Goal: Task Accomplishment & Management: Complete application form

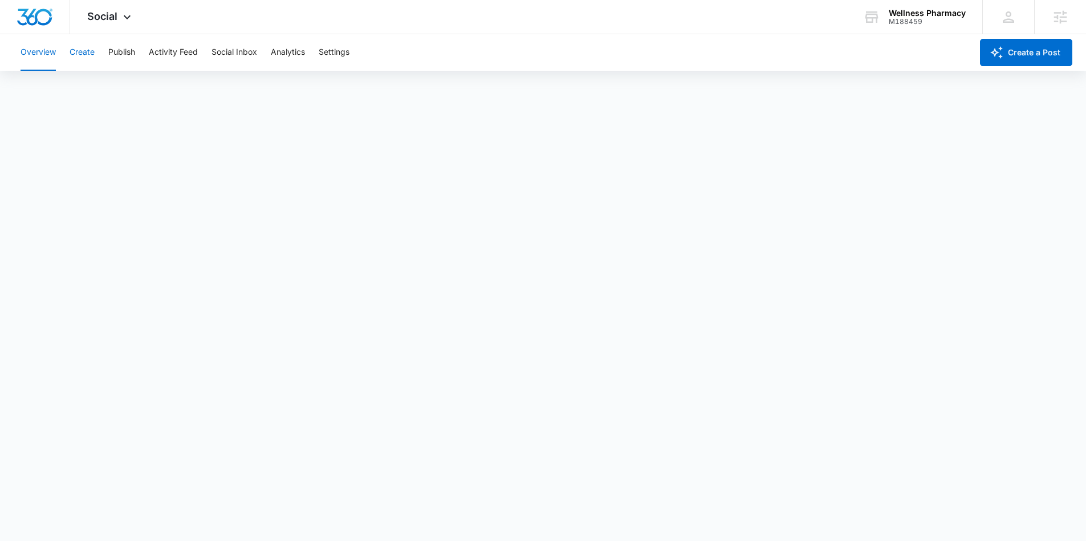
click at [90, 56] on button "Create" at bounding box center [82, 52] width 25 height 36
click at [116, 84] on button "Approvals" at bounding box center [111, 87] width 38 height 32
click at [129, 49] on button "Publish" at bounding box center [121, 52] width 27 height 36
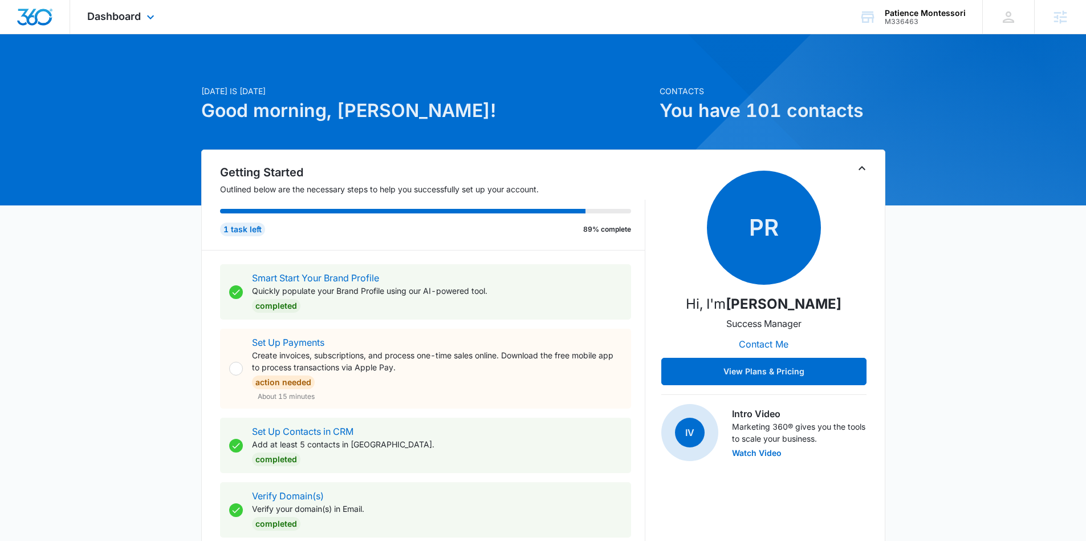
click at [143, 10] on div "Dashboard Apps Reputation Forms CRM Email Social Content Ads Intelligence Files…" at bounding box center [122, 17] width 104 height 34
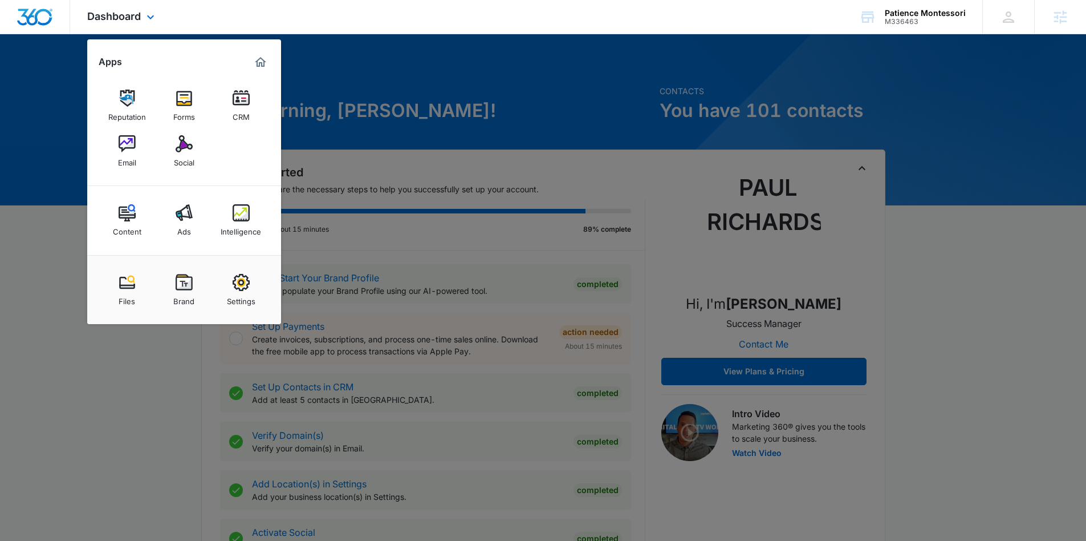
scroll to position [3, 0]
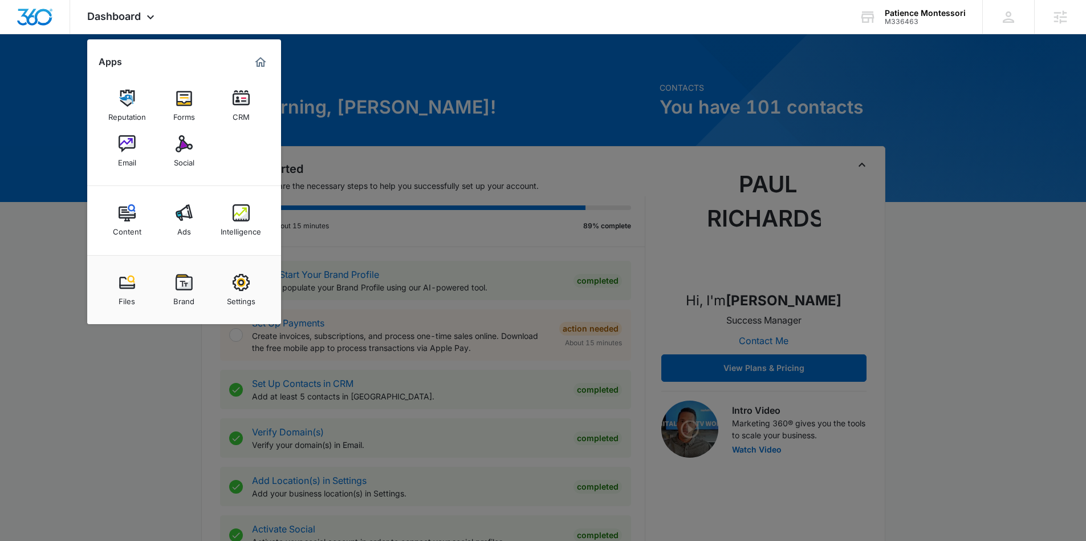
click at [231, 203] on link "Intelligence" at bounding box center [241, 219] width 43 height 43
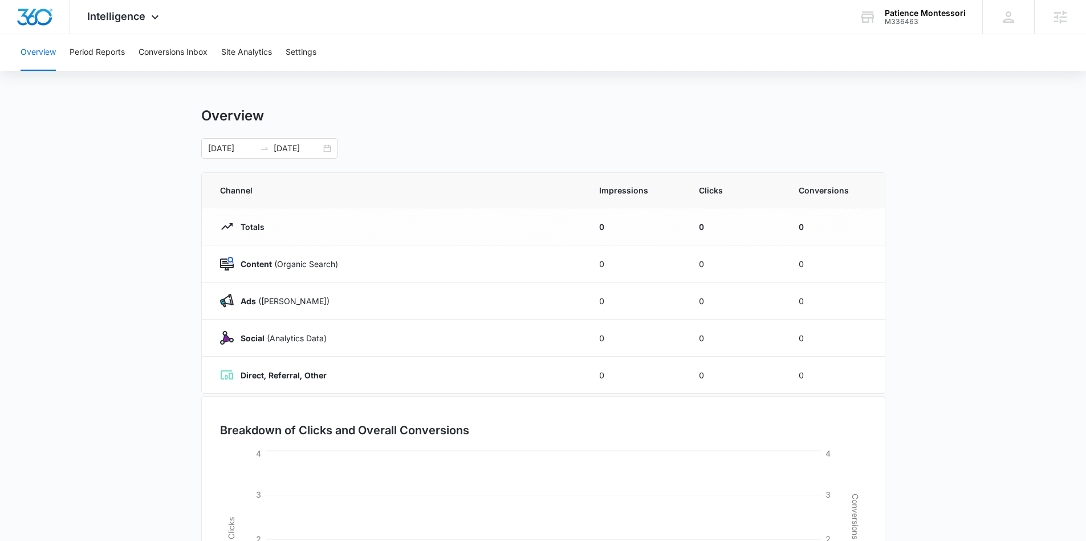
click at [286, 56] on div "Overview Period Reports Conversions Inbox Site Analytics Settings" at bounding box center [543, 52] width 1059 height 36
click at [292, 52] on button "Settings" at bounding box center [301, 52] width 31 height 36
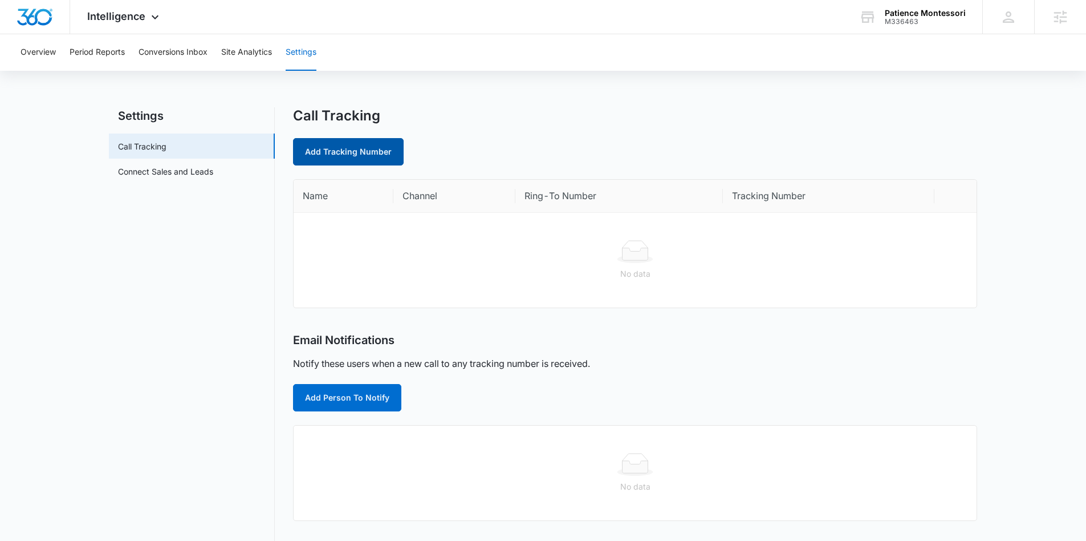
click at [334, 155] on link "Add Tracking Number" at bounding box center [348, 151] width 111 height 27
select select "by_area_code"
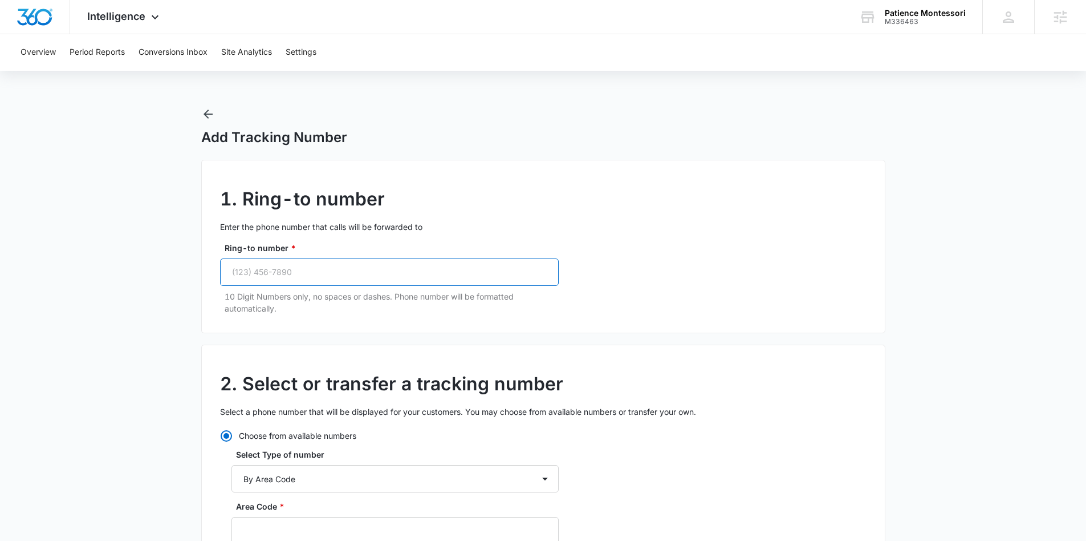
click at [381, 272] on input "Ring-to number *" at bounding box center [389, 271] width 339 height 27
paste input "(303) 449-5214"
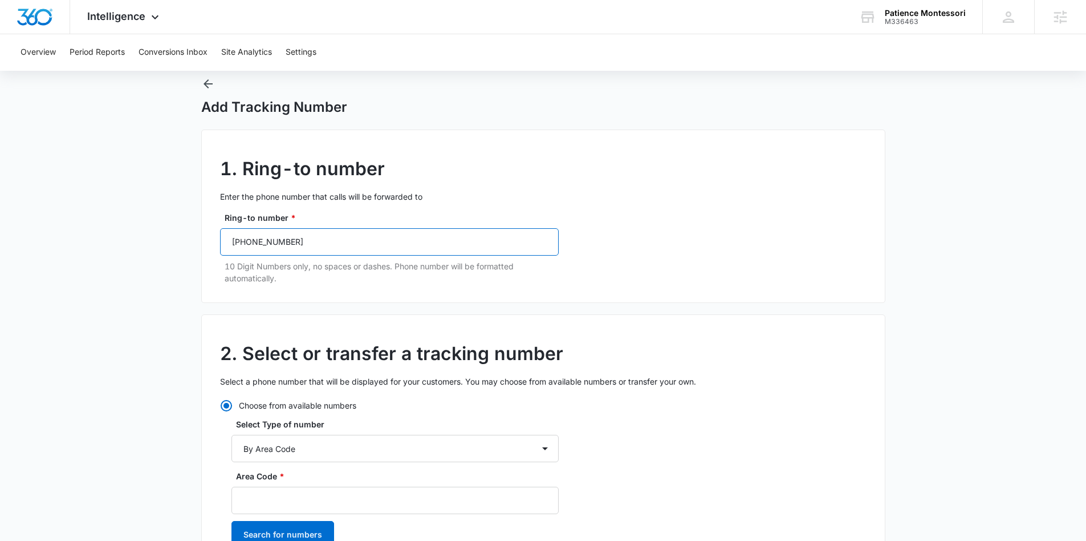
scroll to position [37, 0]
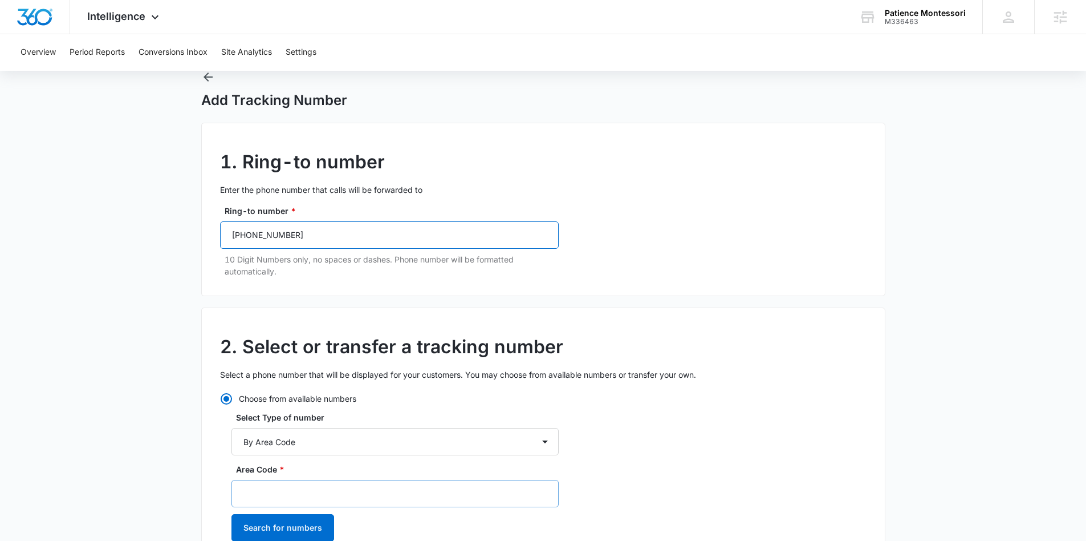
type input "(303) 449-5214"
click at [289, 494] on input "Area Code *" at bounding box center [395, 493] width 327 height 27
click at [286, 520] on button "Search for numbers" at bounding box center [283, 527] width 103 height 27
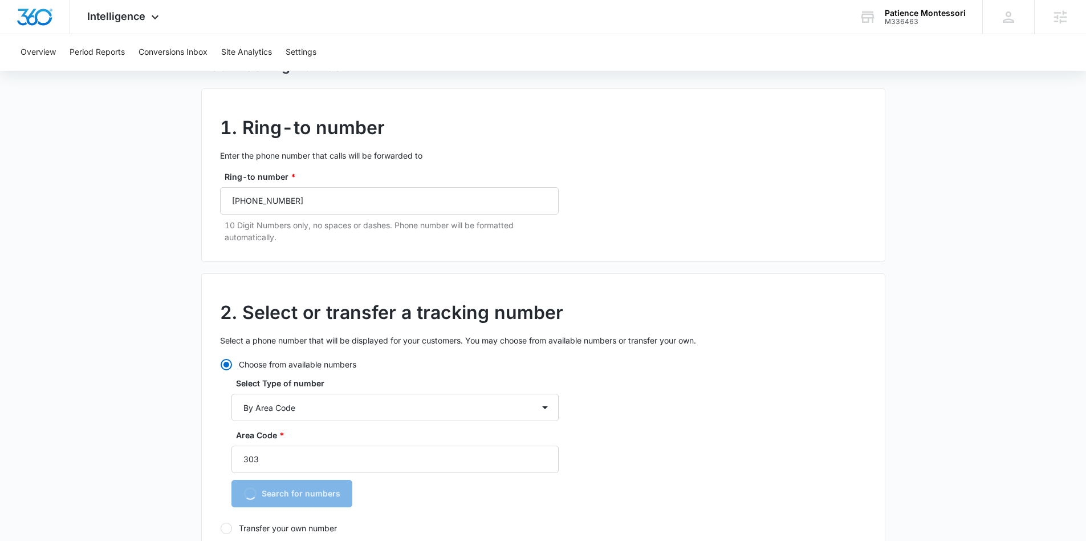
scroll to position [112, 0]
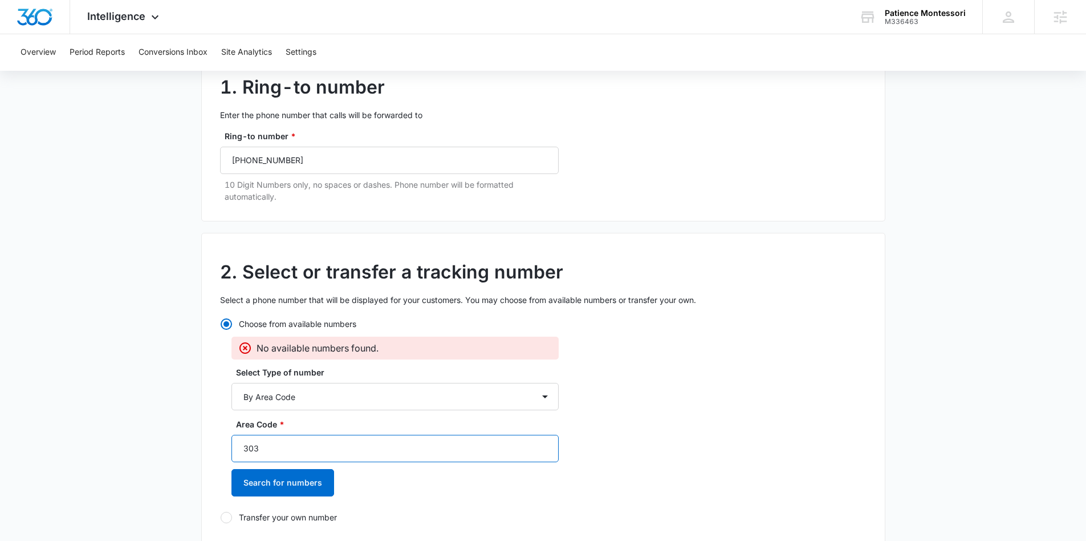
drag, startPoint x: 282, startPoint y: 451, endPoint x: 222, endPoint y: 445, distance: 60.2
click at [223, 445] on div "Choose from available numbers No available numbers found. Select Type of number…" at bounding box center [389, 420] width 339 height 205
type input "720"
click at [262, 478] on button "Search for numbers" at bounding box center [283, 482] width 103 height 27
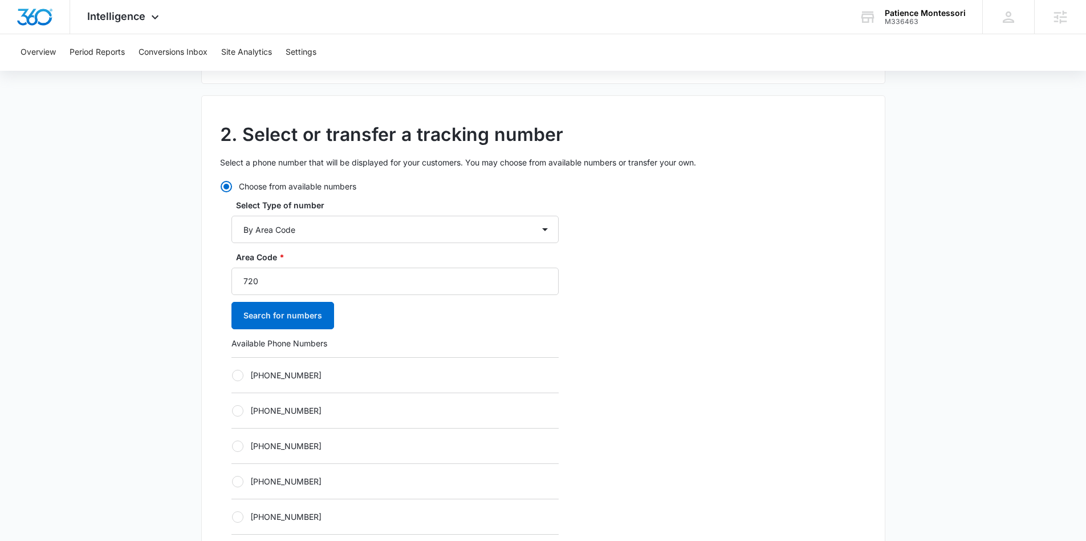
click at [241, 376] on div at bounding box center [237, 375] width 11 height 11
click at [232, 375] on input "+17203362434" at bounding box center [232, 375] width 1 height 1
radio input "true"
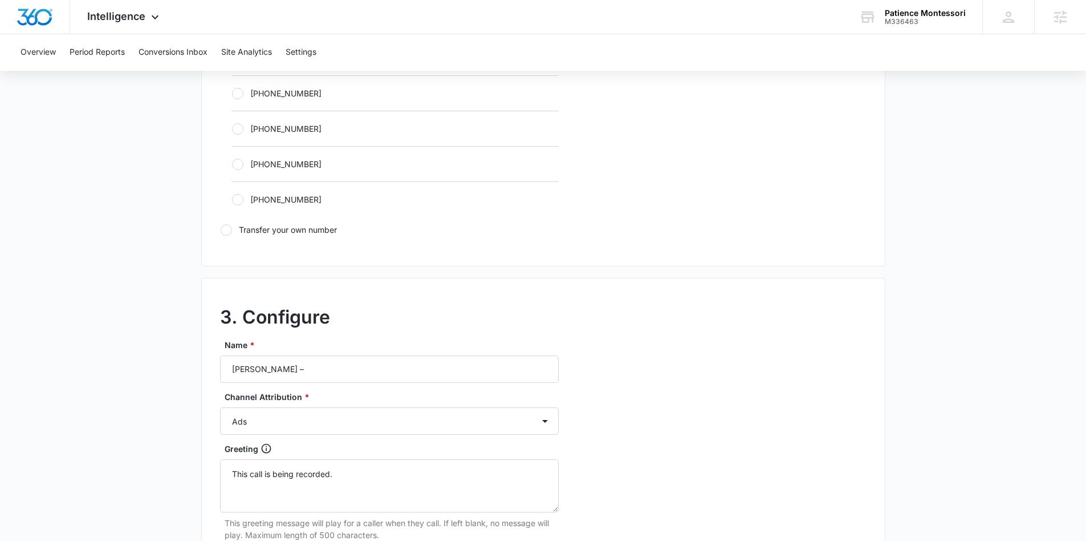
scroll to position [776, 0]
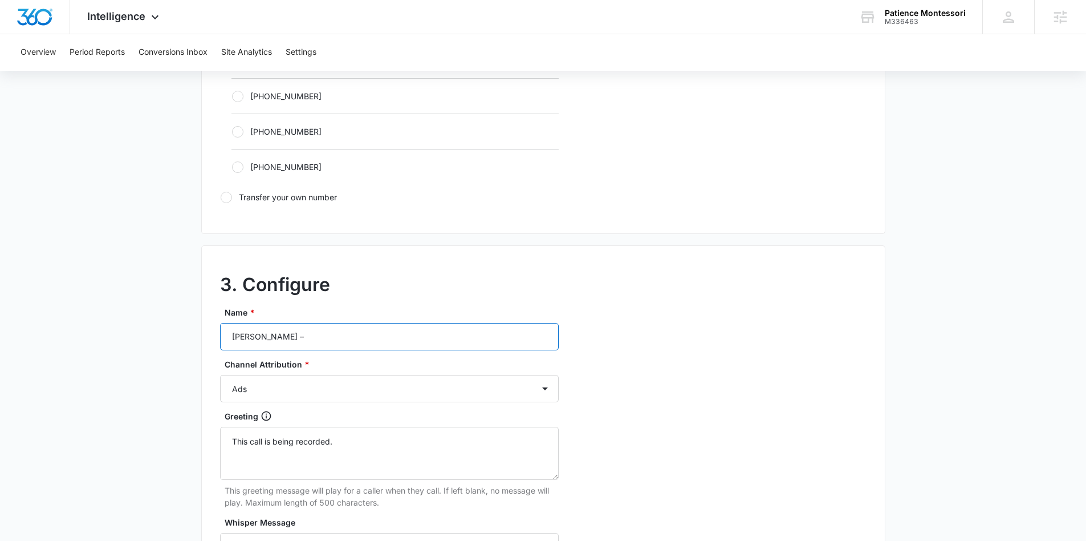
click at [375, 331] on input "Patience Montessori –" at bounding box center [389, 336] width 339 height 27
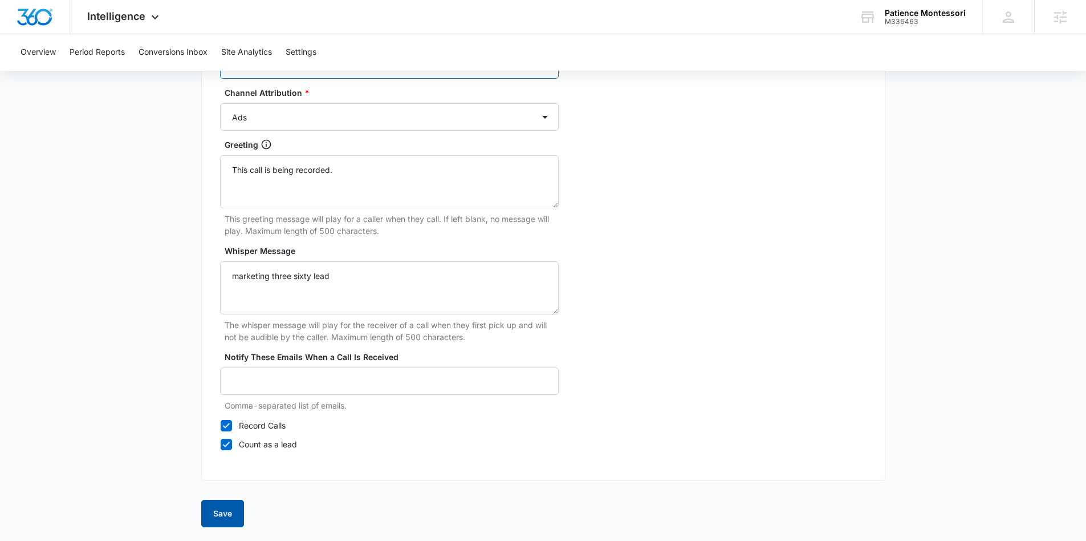
type input "Patience Montessori – Ads"
click at [218, 516] on button "Save" at bounding box center [222, 513] width 43 height 27
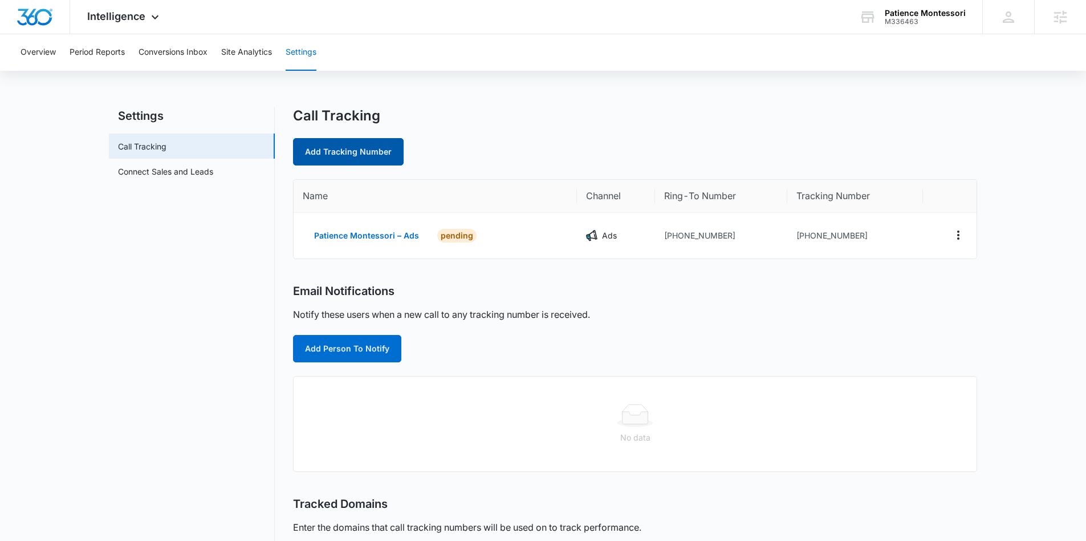
click at [342, 156] on link "Add Tracking Number" at bounding box center [348, 151] width 111 height 27
select select "by_area_code"
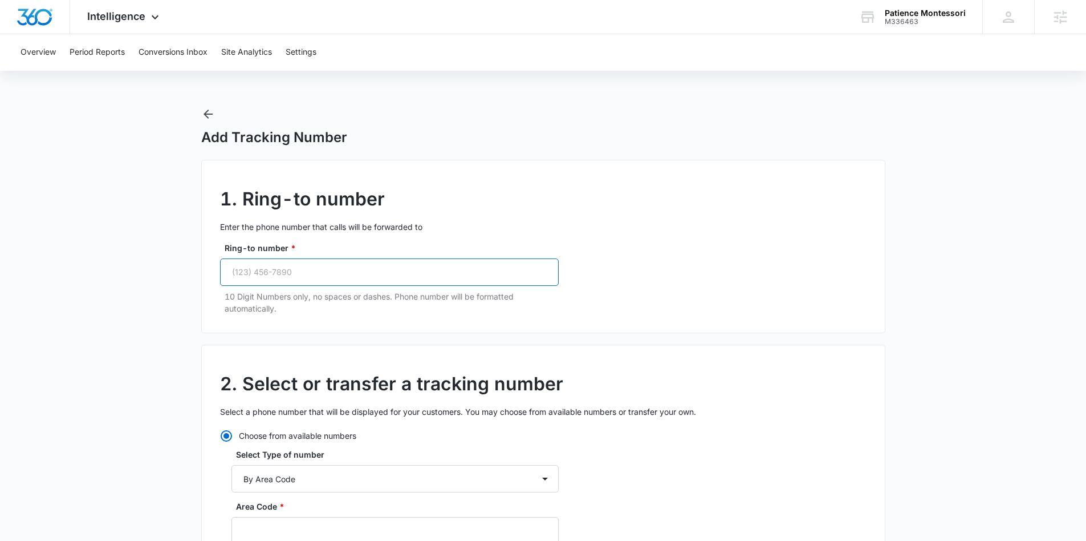
click at [313, 261] on input "Ring-to number *" at bounding box center [389, 271] width 339 height 27
paste input "(303) 449-5214"
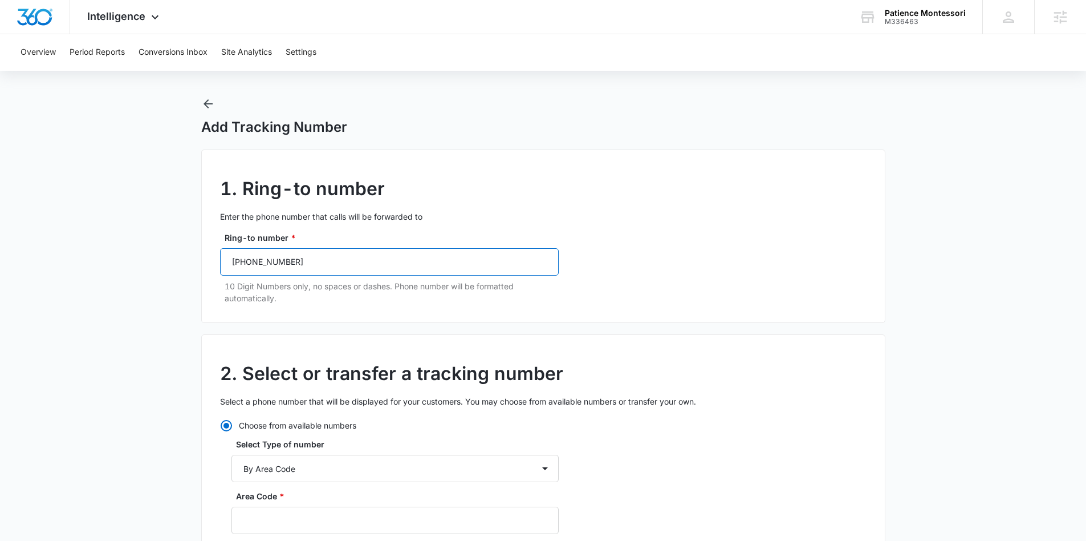
scroll to position [100, 0]
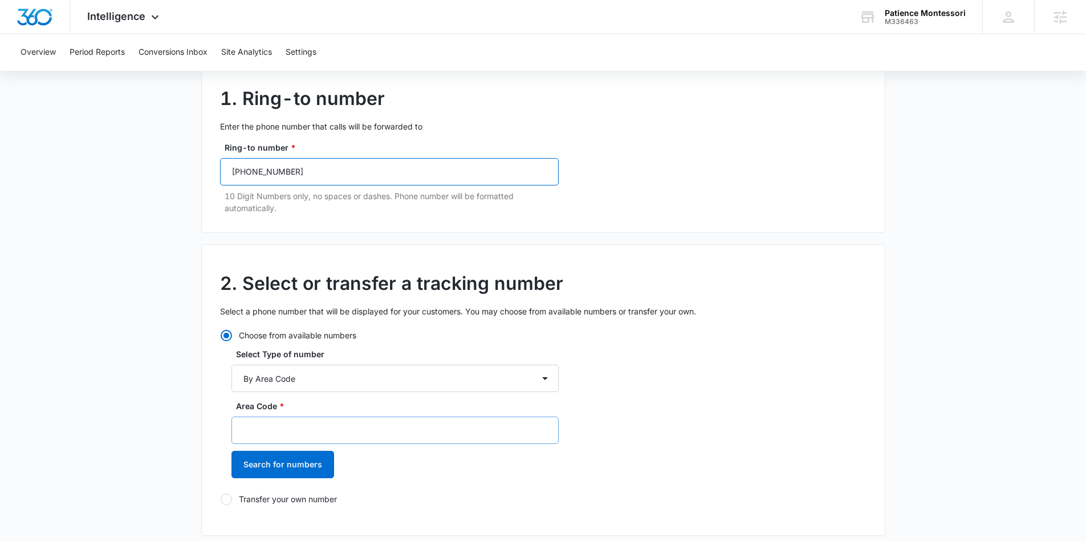
type input "(303) 449-5214"
click at [290, 429] on input "Area Code *" at bounding box center [395, 429] width 327 height 27
click at [280, 468] on button "Search for numbers" at bounding box center [283, 464] width 103 height 27
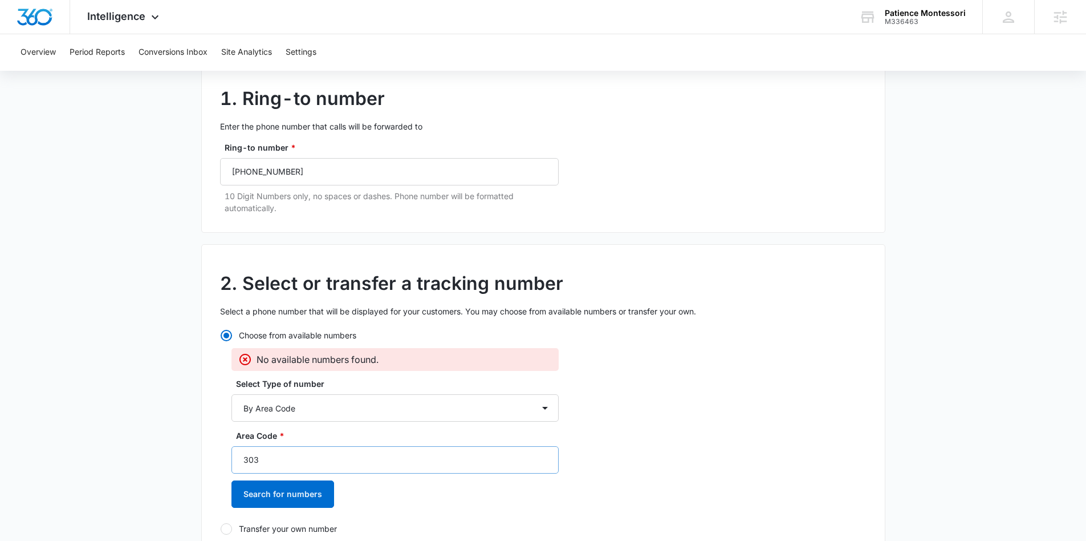
scroll to position [164, 0]
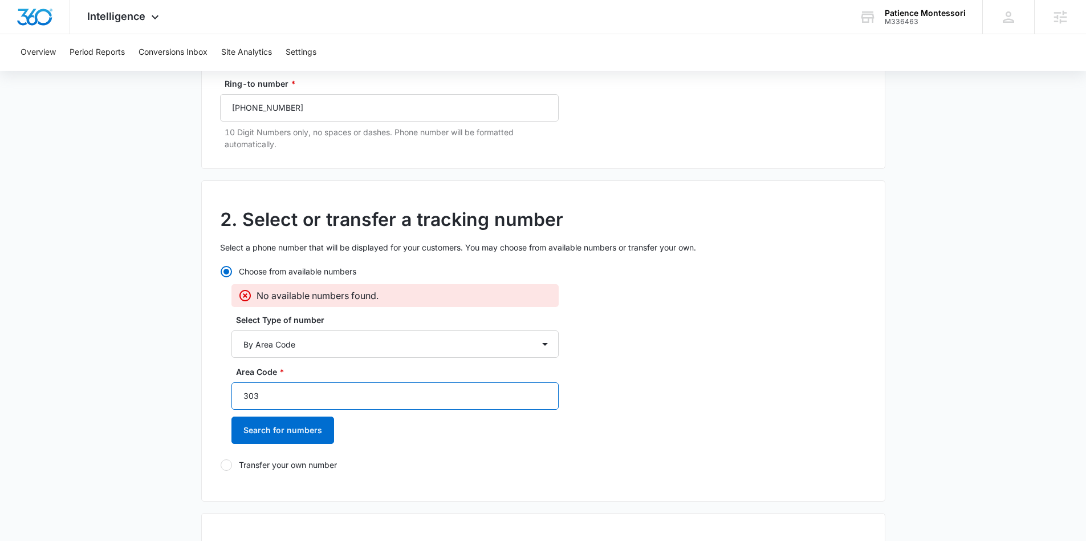
drag, startPoint x: 258, startPoint y: 393, endPoint x: 237, endPoint y: 389, distance: 21.9
click at [237, 389] on input "303" at bounding box center [395, 395] width 327 height 27
type input "720"
click at [273, 427] on button "Search for numbers" at bounding box center [283, 429] width 103 height 27
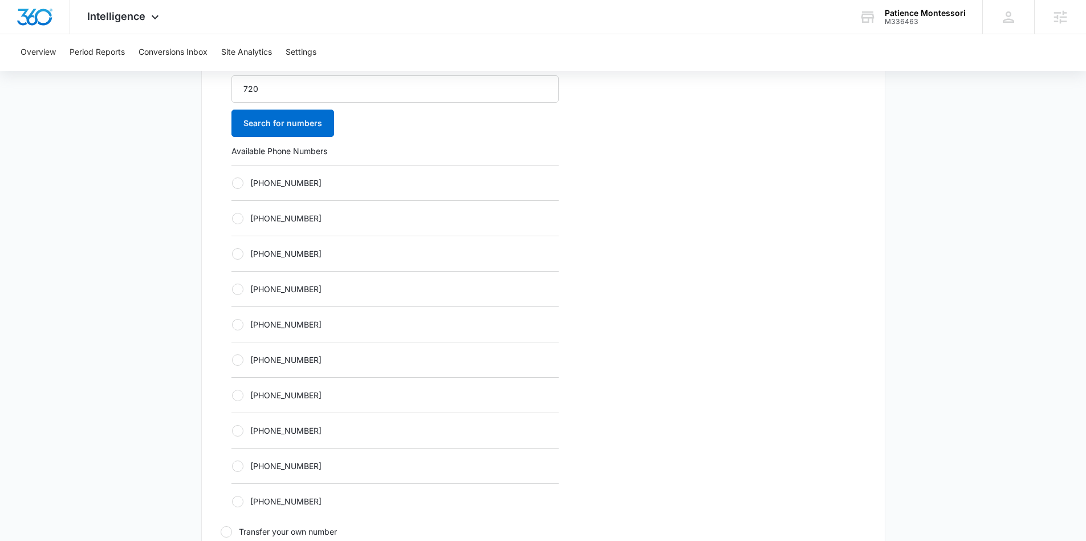
click at [247, 184] on label "+17203407184" at bounding box center [395, 183] width 327 height 12
click at [232, 183] on input "+17203407184" at bounding box center [232, 182] width 1 height 1
radio input "true"
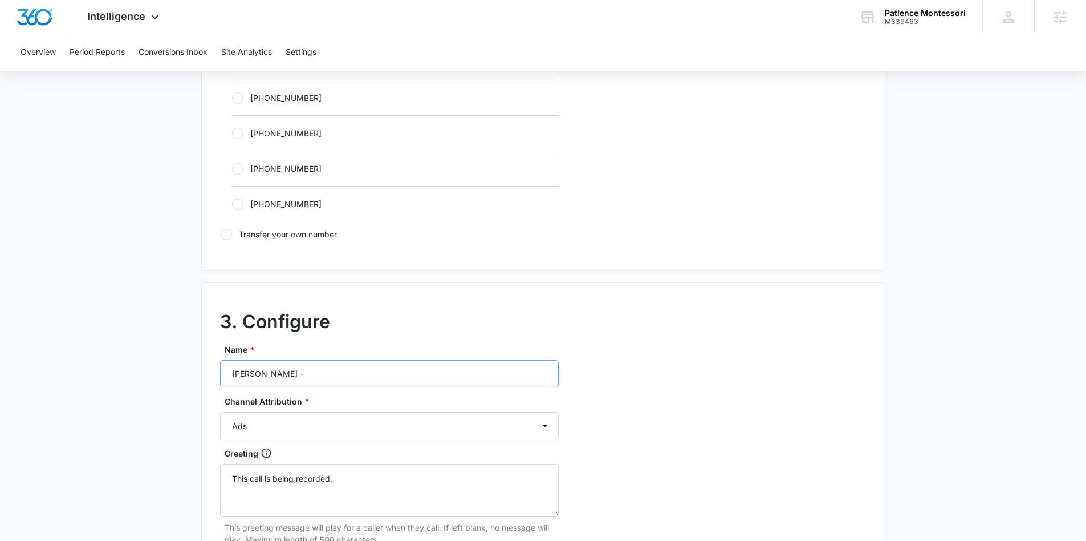
scroll to position [744, 0]
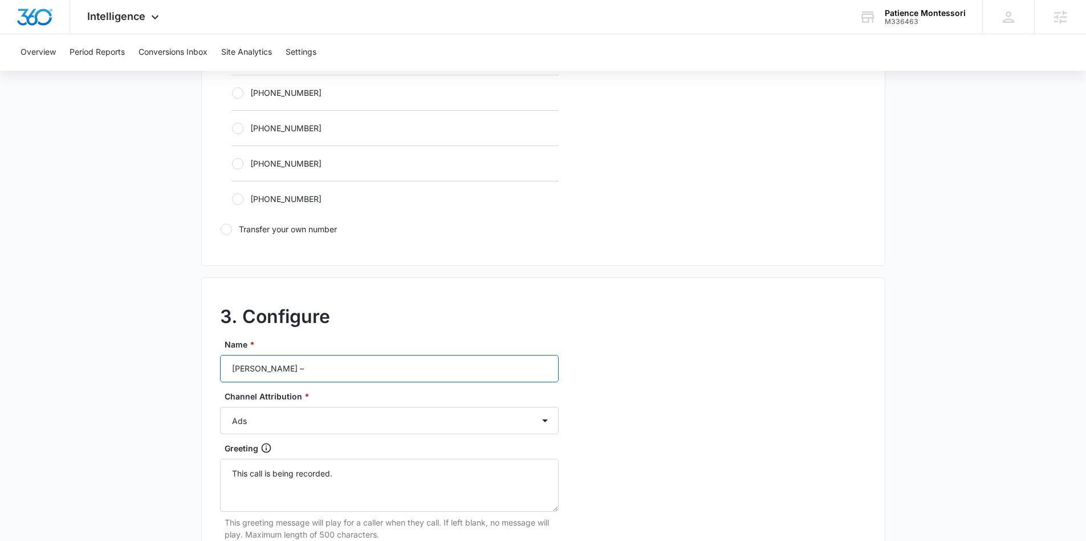
click at [341, 374] on input "Patience Montessori –" at bounding box center [389, 368] width 339 height 27
type input "Patience Montessori – Conent"
click at [370, 435] on div "Name * Patience Montessori – Conent Channel Attribution * Ads Local Service Ads…" at bounding box center [389, 545] width 339 height 415
click at [367, 423] on select "Ads Local Service Ads Content Social Other" at bounding box center [389, 420] width 339 height 27
select select "CONTENT"
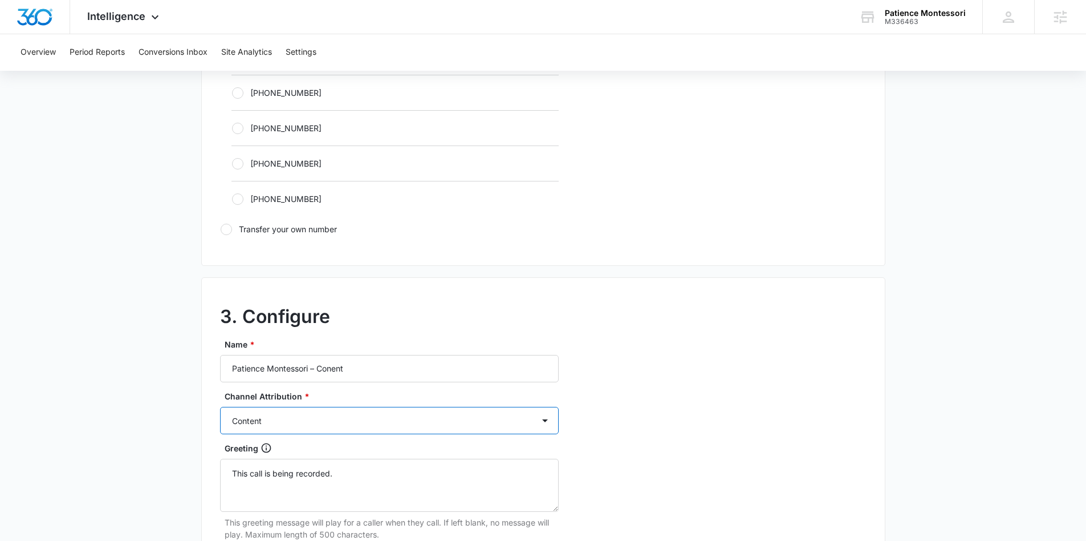
click at [220, 407] on select "Ads Local Service Ads Content Social Other" at bounding box center [389, 420] width 339 height 27
click at [327, 371] on input "Patience Montessori – Conent" at bounding box center [389, 368] width 339 height 27
click at [332, 370] on input "Patience Montessori – Conent" at bounding box center [389, 368] width 339 height 27
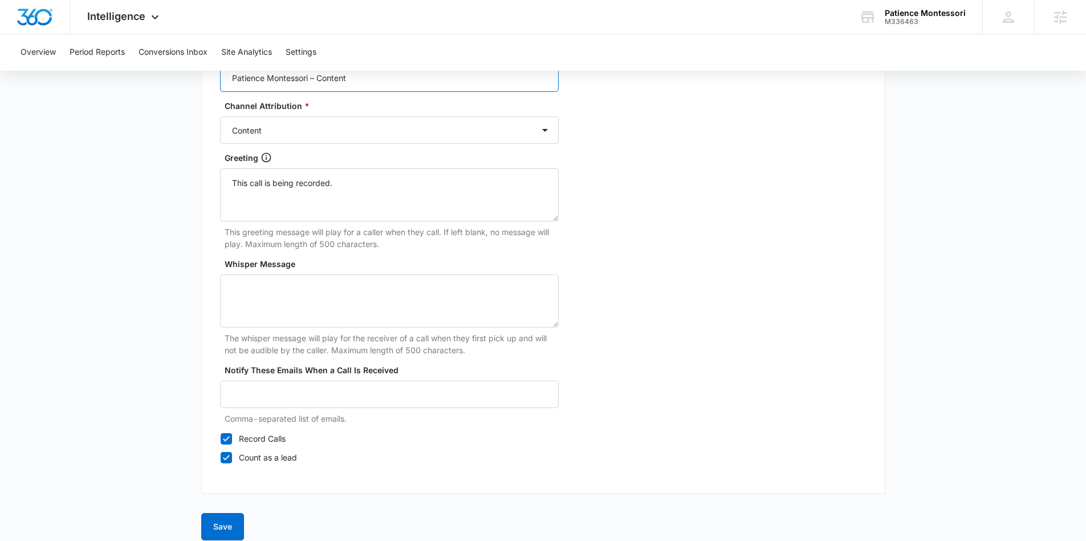
scroll to position [1047, 0]
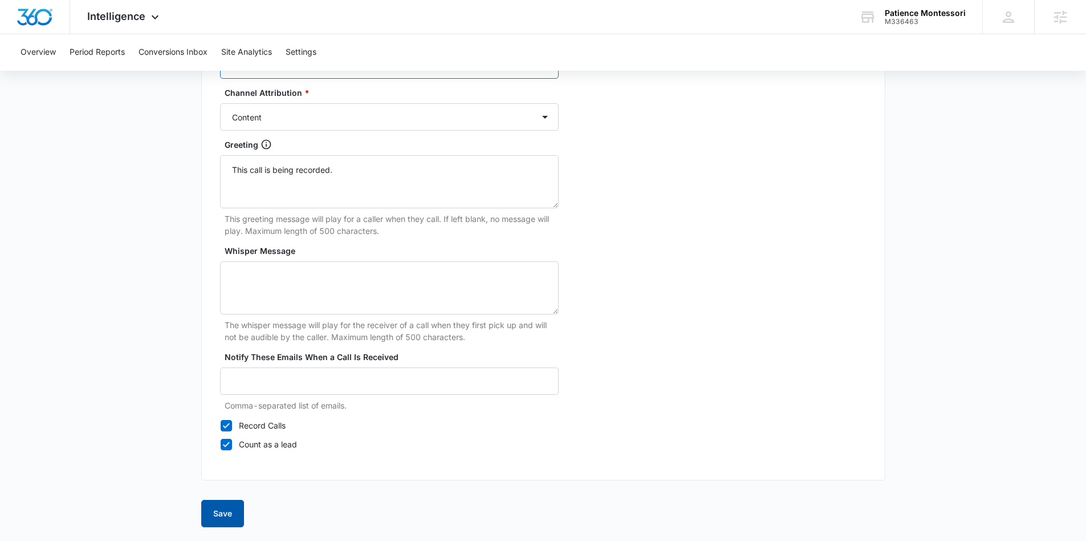
type input "Patience Montessori – Content"
click at [225, 511] on button "Save" at bounding box center [222, 513] width 43 height 27
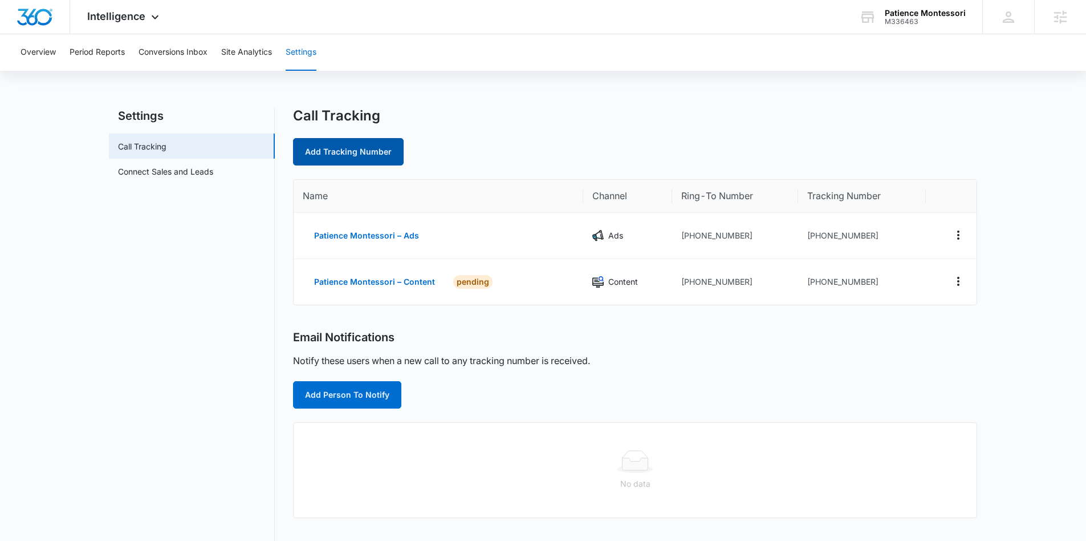
click at [380, 155] on link "Add Tracking Number" at bounding box center [348, 151] width 111 height 27
select select "by_area_code"
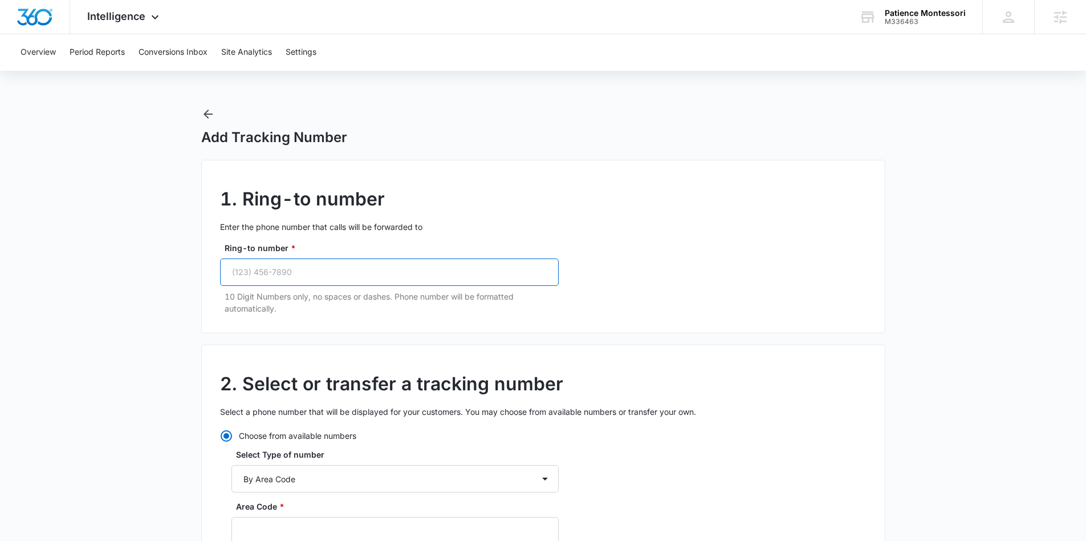
click at [337, 274] on input "Ring-to number *" at bounding box center [389, 271] width 339 height 27
paste input "(303) 449-5214"
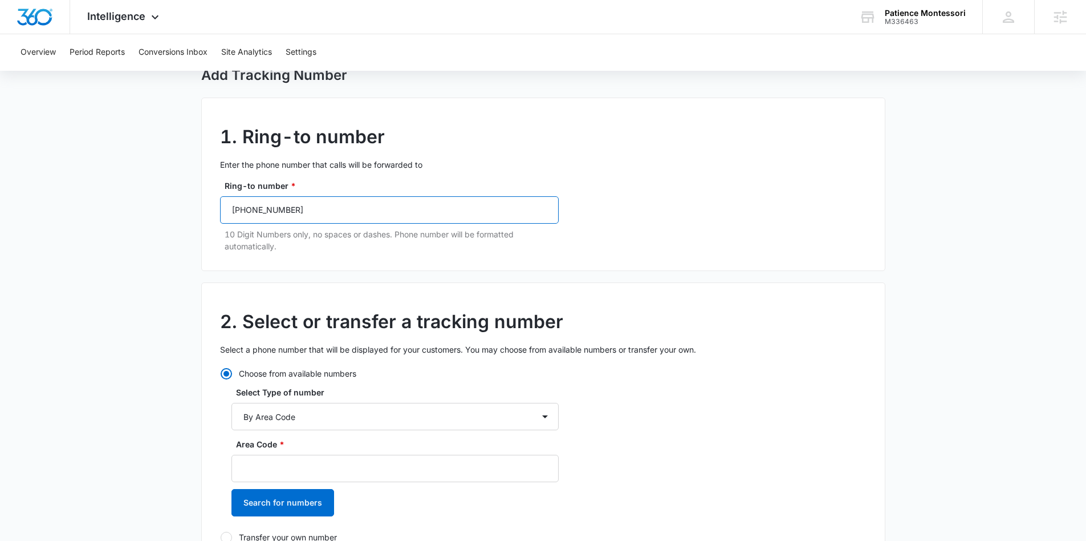
scroll to position [68, 0]
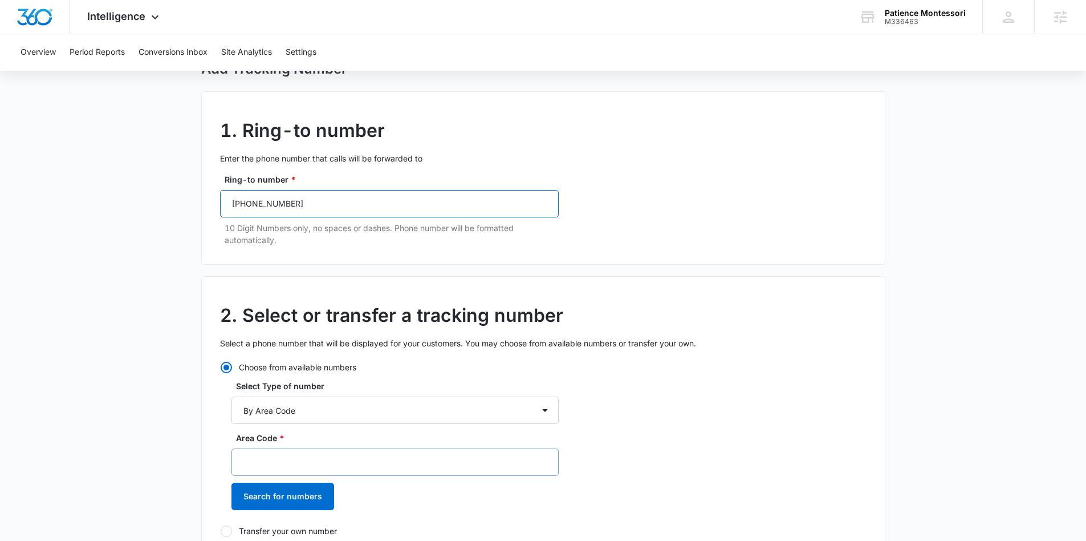
type input "(303) 449-5214"
click at [262, 461] on input "Area Code *" at bounding box center [395, 461] width 327 height 27
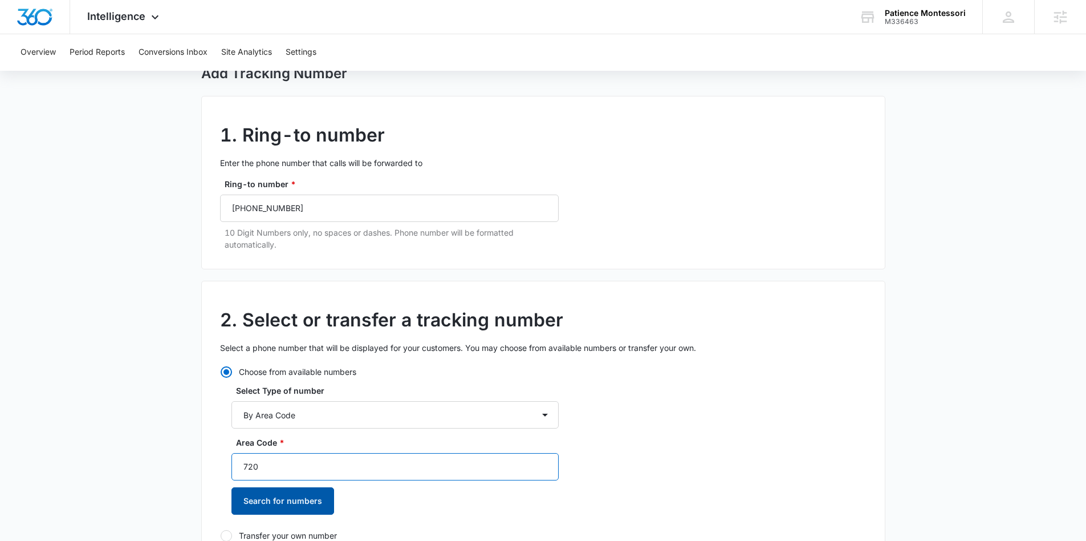
type input "720"
click at [259, 500] on button "Search for numbers" at bounding box center [283, 500] width 103 height 27
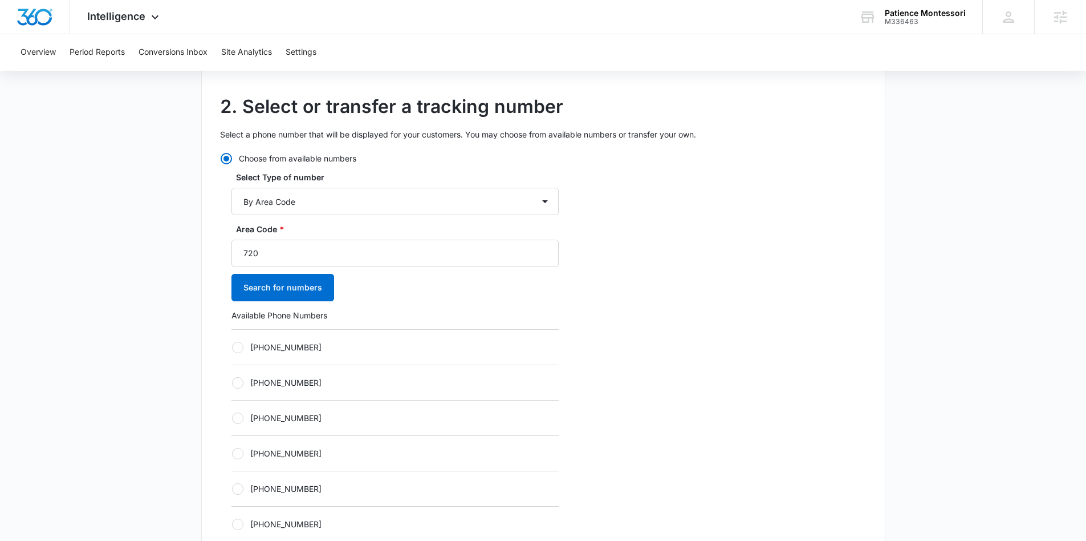
scroll to position [279, 0]
click at [241, 348] on div at bounding box center [237, 345] width 11 height 11
click at [232, 346] on input "+17204428758" at bounding box center [232, 345] width 1 height 1
radio input "true"
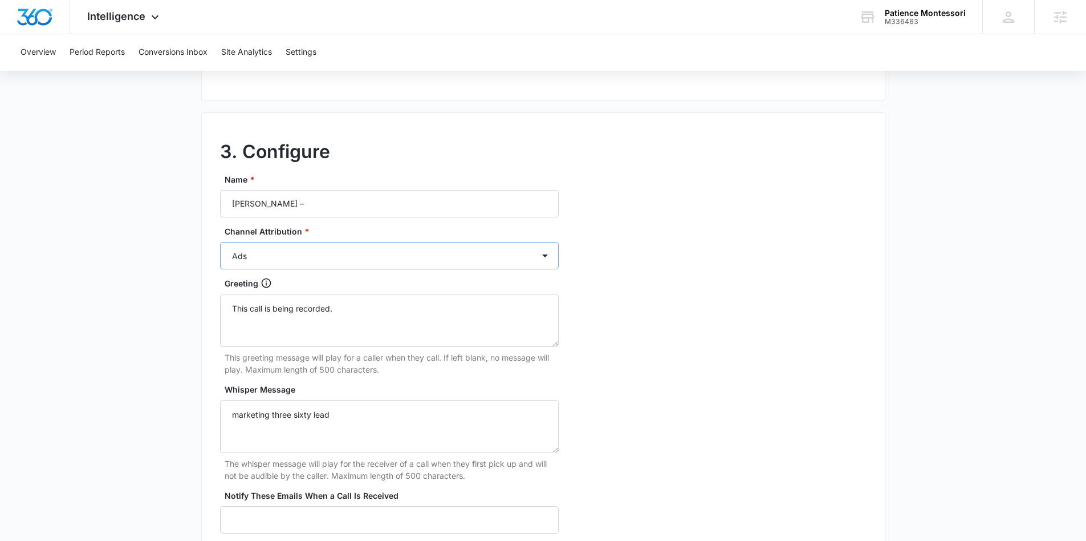
scroll to position [910, 0]
click at [289, 252] on select "Ads Local Service Ads Content Social Other" at bounding box center [389, 254] width 339 height 27
select select "SOCIAL"
click at [220, 241] on select "Ads Local Service Ads Content Social Other" at bounding box center [389, 254] width 339 height 27
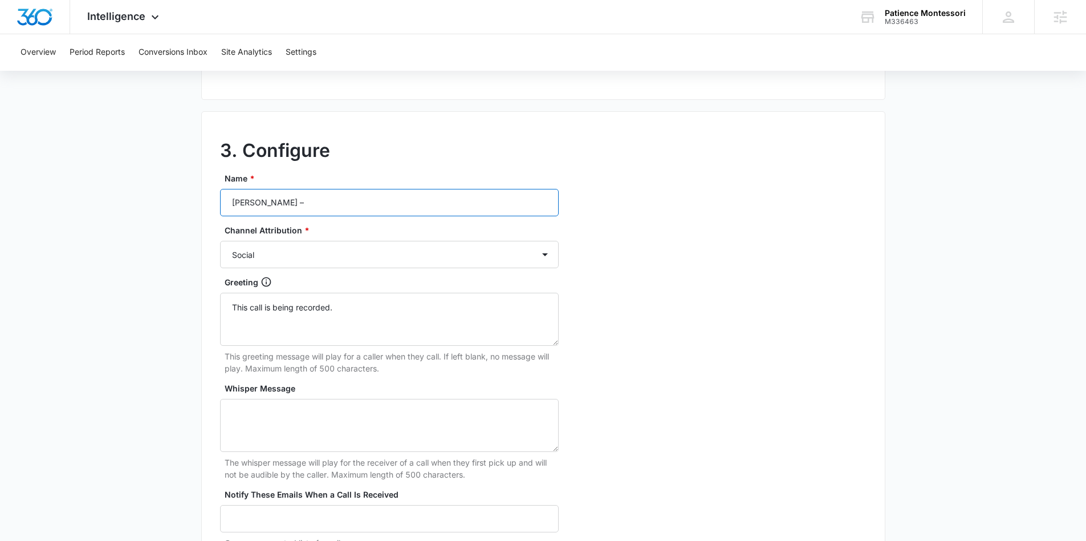
click at [342, 196] on input "Patience Montessori –" at bounding box center [389, 202] width 339 height 27
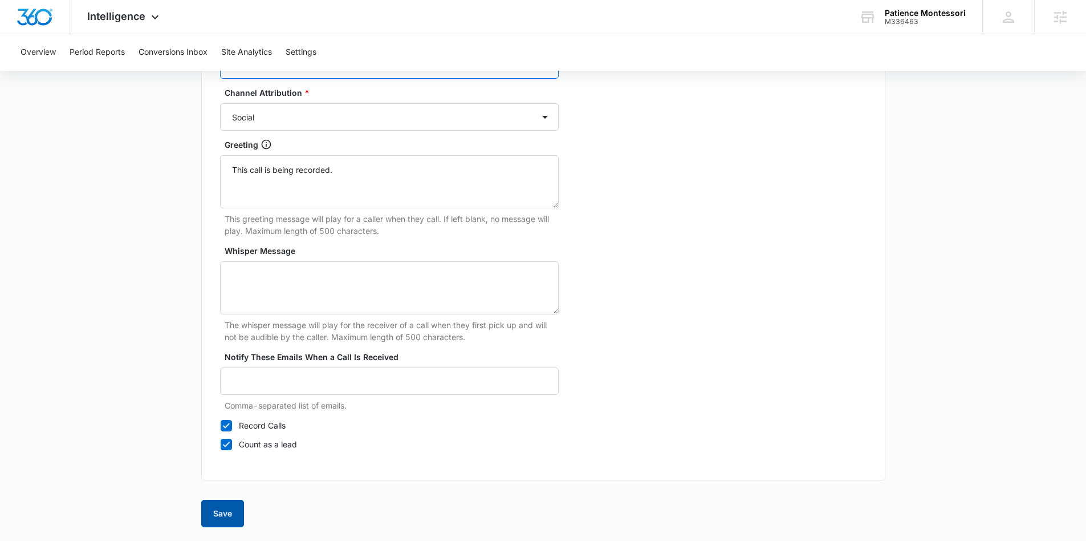
type input "Patience Montessori – Social"
click at [233, 513] on button "Save" at bounding box center [222, 513] width 43 height 27
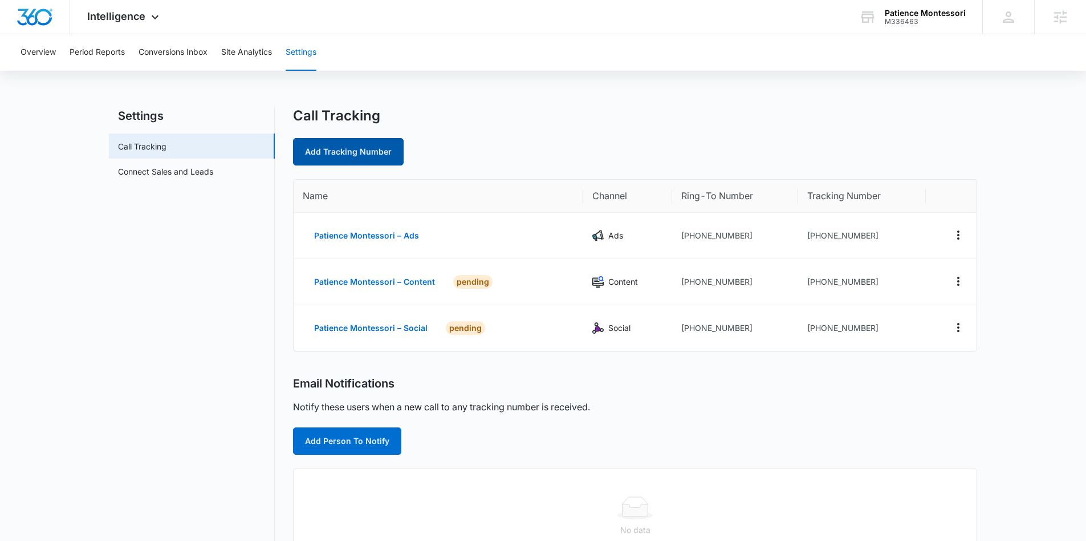
click at [343, 161] on link "Add Tracking Number" at bounding box center [348, 151] width 111 height 27
select select "by_area_code"
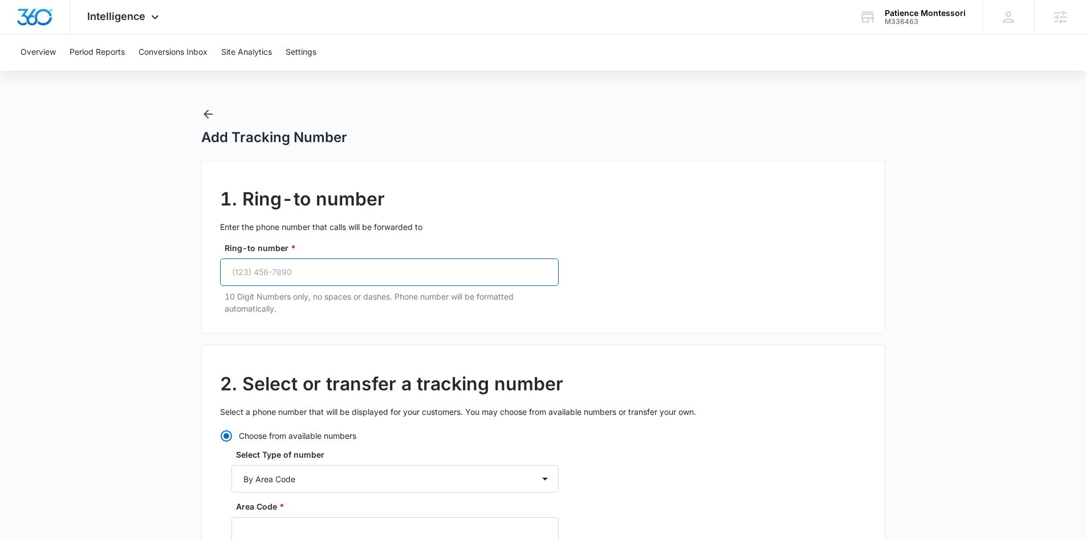
click at [301, 272] on input "Ring-to number *" at bounding box center [389, 271] width 339 height 27
paste input "(303) 449-5214"
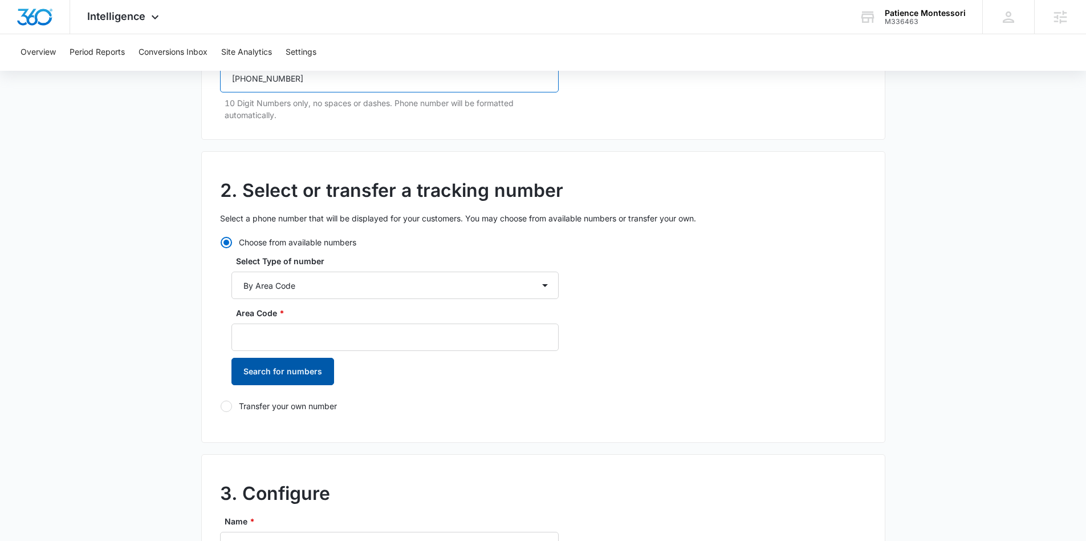
scroll to position [199, 0]
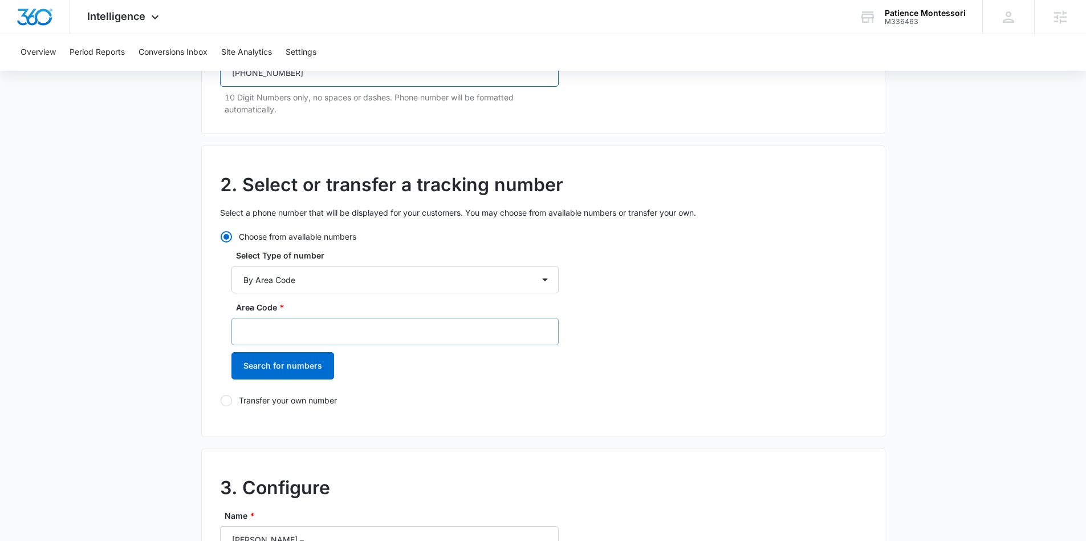
type input "(303) 449-5214"
click at [333, 334] on input "Area Code *" at bounding box center [395, 331] width 327 height 27
type input "720"
click at [313, 370] on button "Search for numbers" at bounding box center [283, 365] width 103 height 27
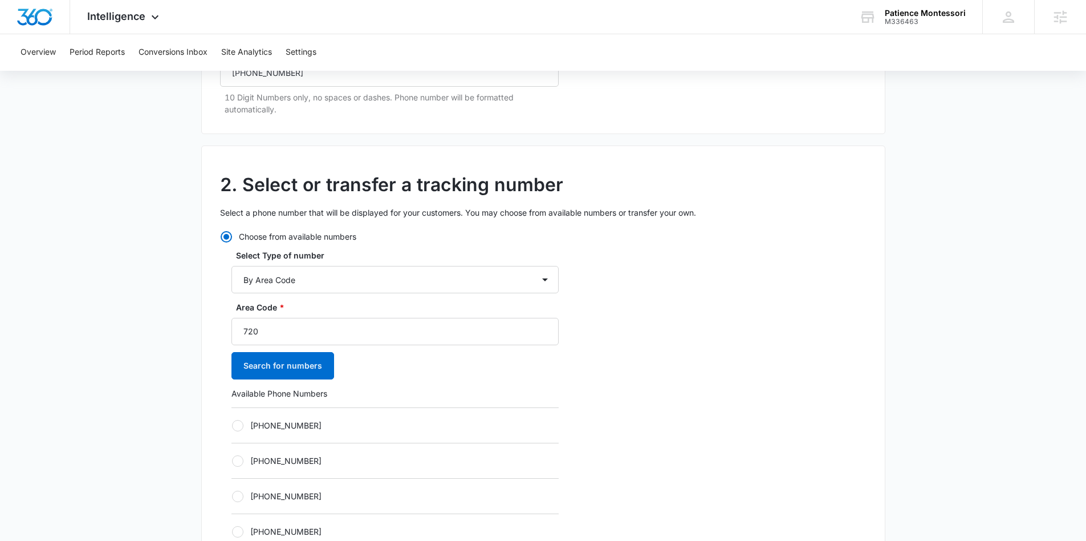
click at [247, 427] on label "+17204633337" at bounding box center [395, 425] width 327 height 12
click at [232, 425] on input "+17204633337" at bounding box center [232, 425] width 1 height 1
radio input "true"
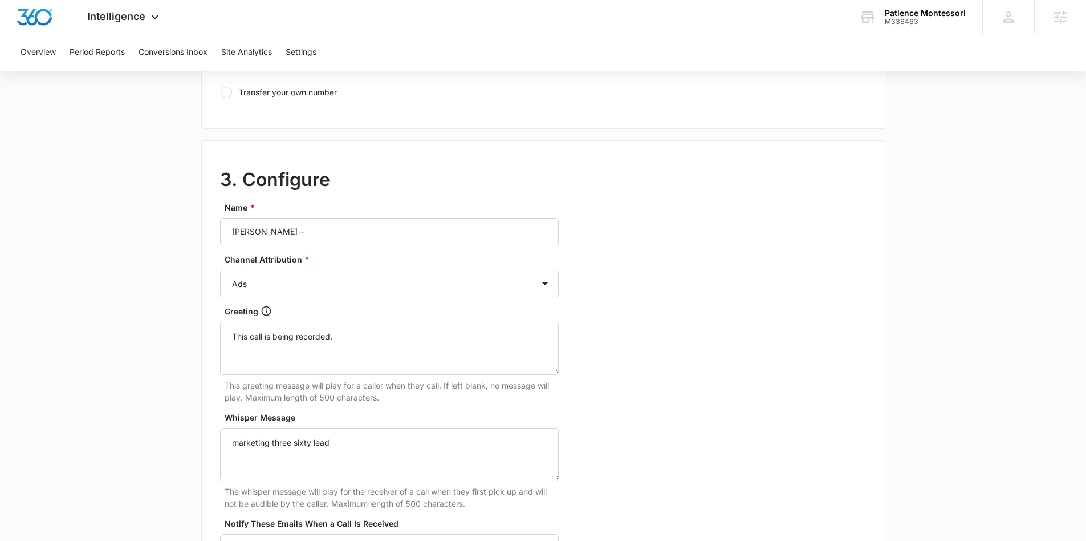
scroll to position [888, 0]
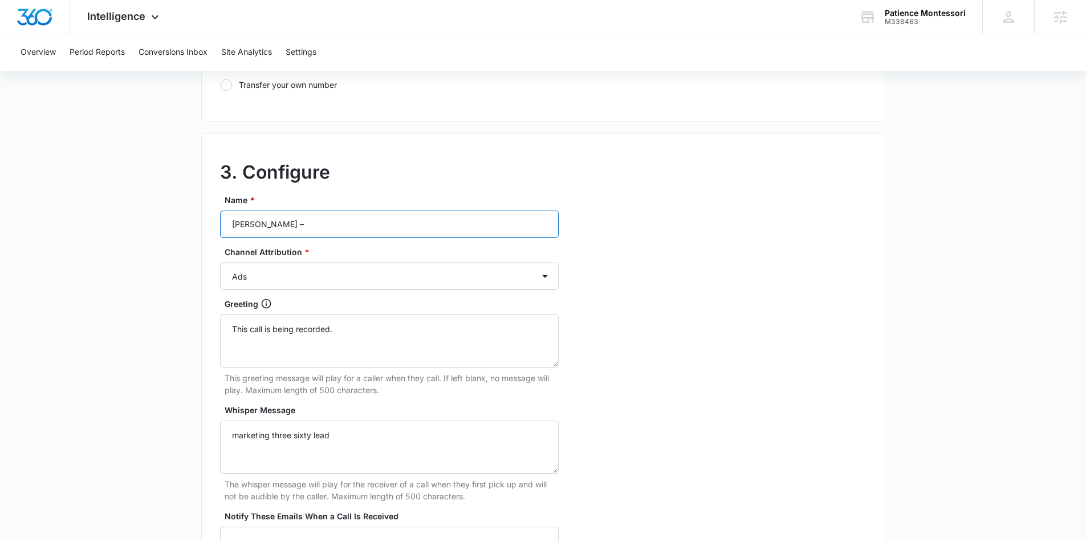
click at [351, 233] on input "Patience Montessori –" at bounding box center [389, 223] width 339 height 27
type input "Patience Montessori – Other"
click at [341, 265] on select "Ads Local Service Ads Content Social Other" at bounding box center [389, 275] width 339 height 27
select select "OTHER"
click at [220, 262] on select "Ads Local Service Ads Content Social Other" at bounding box center [389, 275] width 339 height 27
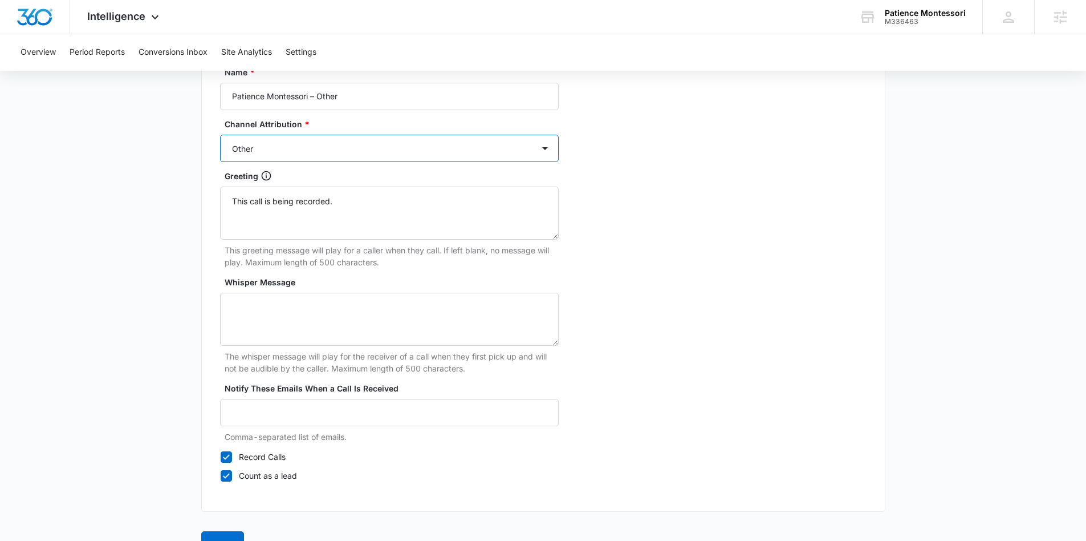
scroll to position [1047, 0]
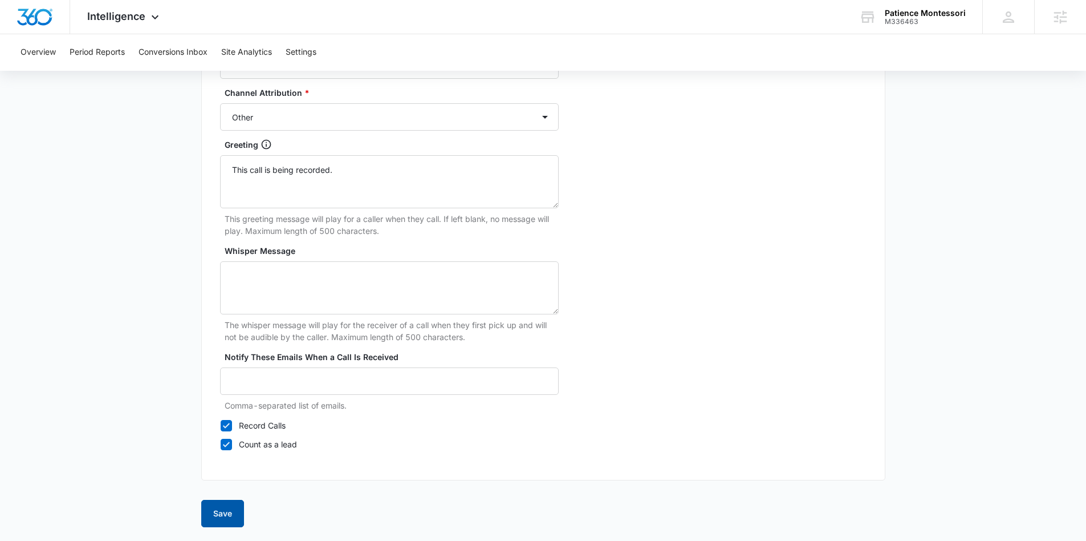
click at [230, 513] on button "Save" at bounding box center [222, 513] width 43 height 27
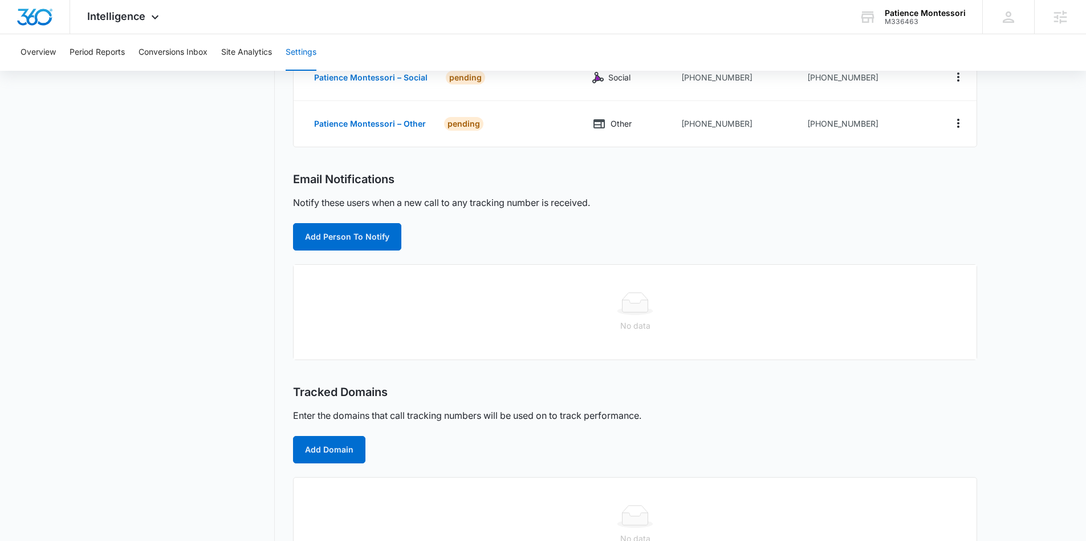
scroll to position [296, 0]
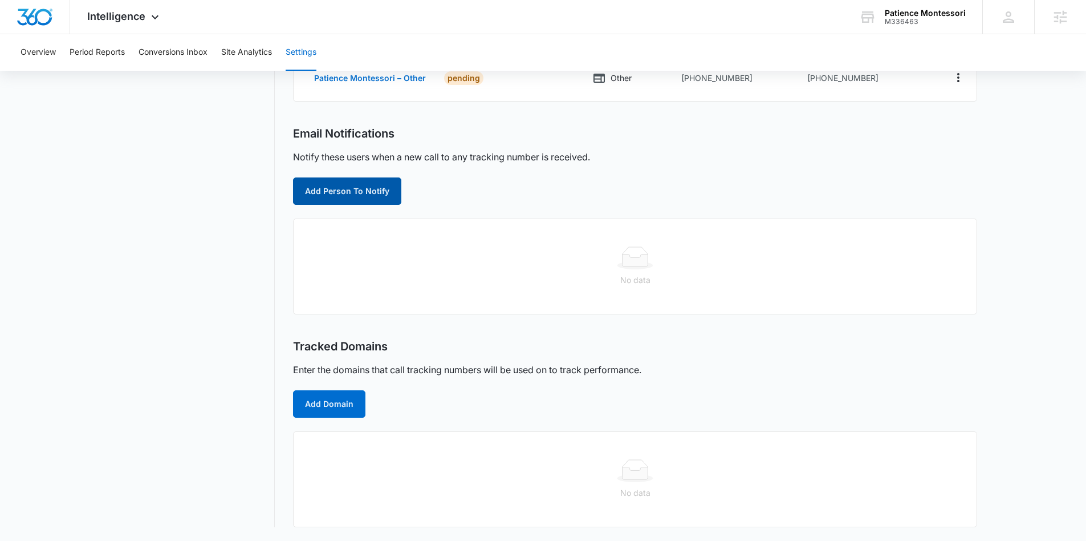
click at [339, 200] on button "Add Person To Notify" at bounding box center [347, 190] width 108 height 27
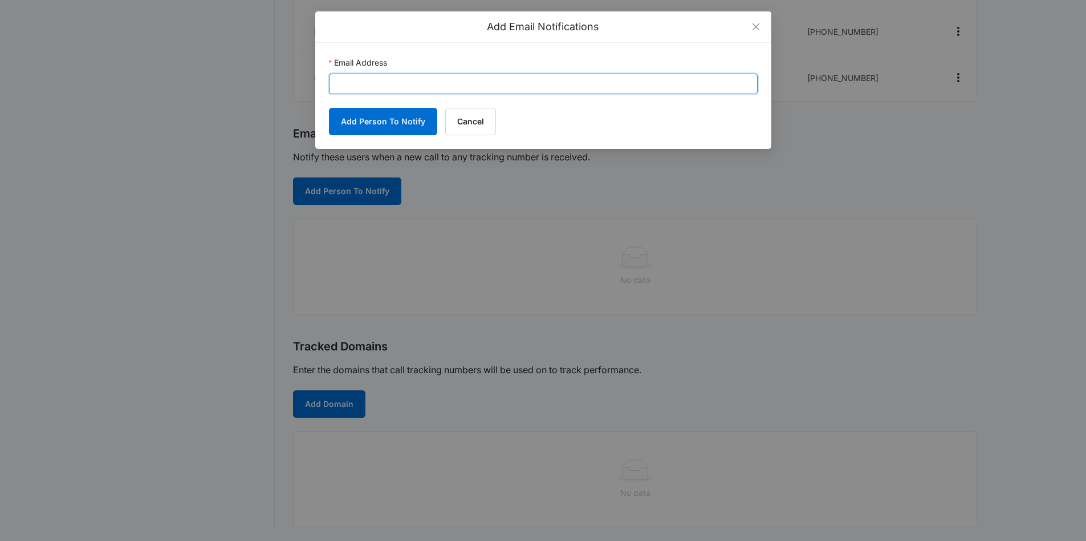
click at [359, 82] on input "Email Address" at bounding box center [543, 84] width 429 height 21
paste input "cy.patterson@madwire.com"
type input "cy.patterson@madwire.com"
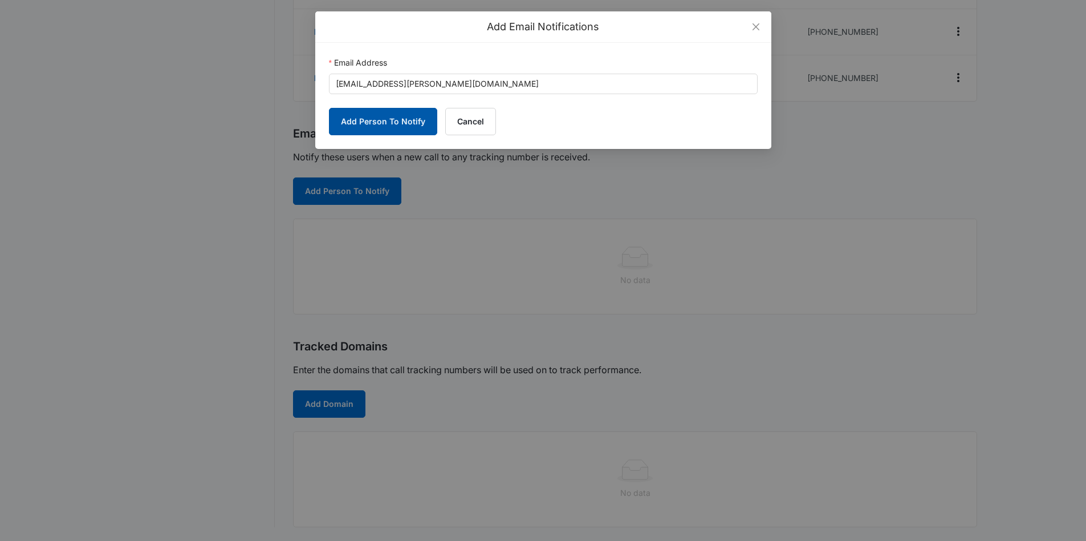
click at [370, 124] on button "Add Person To Notify" at bounding box center [383, 121] width 108 height 27
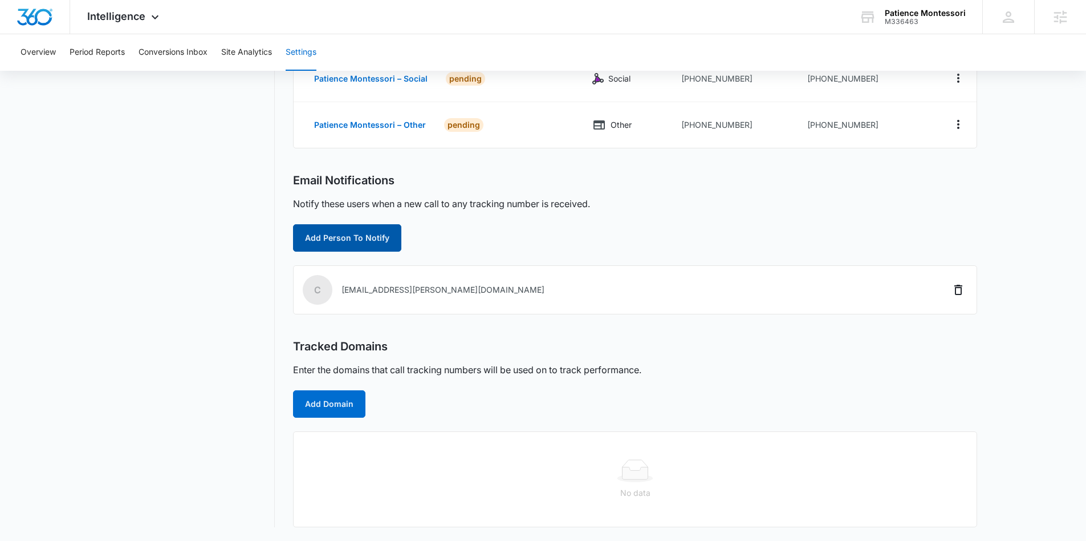
click at [374, 238] on button "Add Person To Notify" at bounding box center [347, 237] width 108 height 27
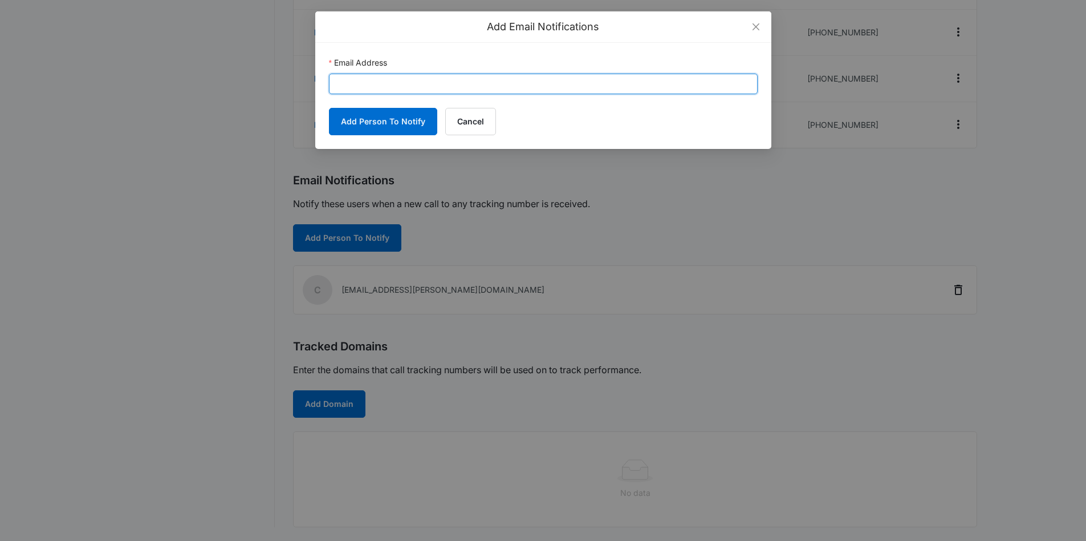
click at [360, 91] on input "Email Address" at bounding box center [543, 84] width 429 height 21
paste input "patience@patiencemontessori.com"
type input "patience@patiencemontessori.com"
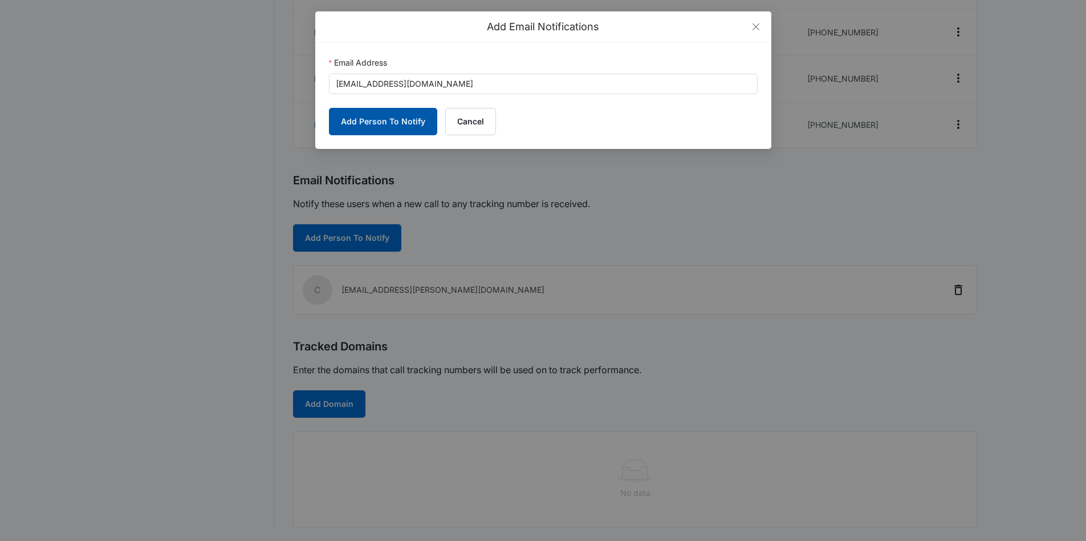
click at [376, 121] on button "Add Person To Notify" at bounding box center [383, 121] width 108 height 27
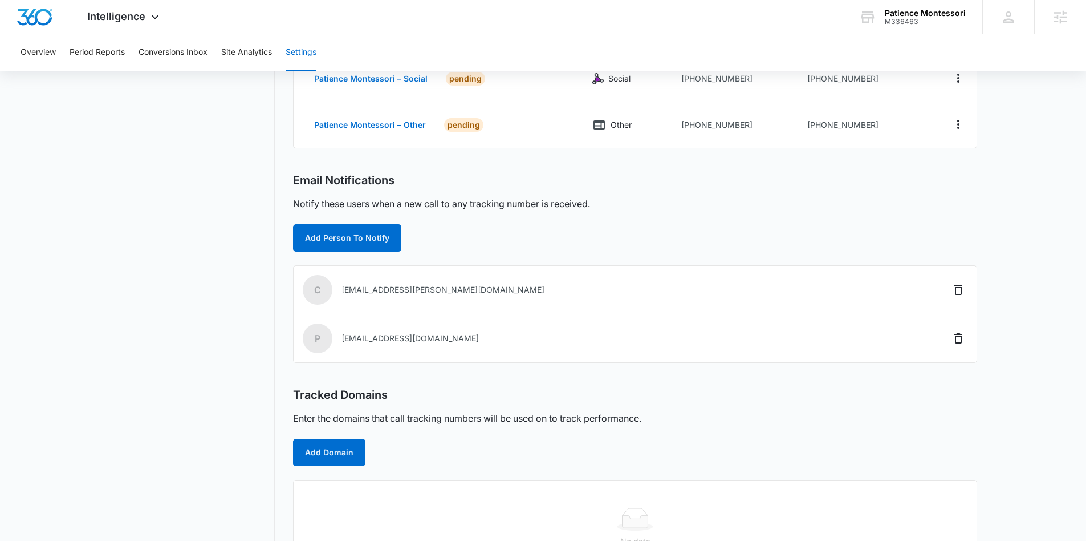
scroll to position [298, 0]
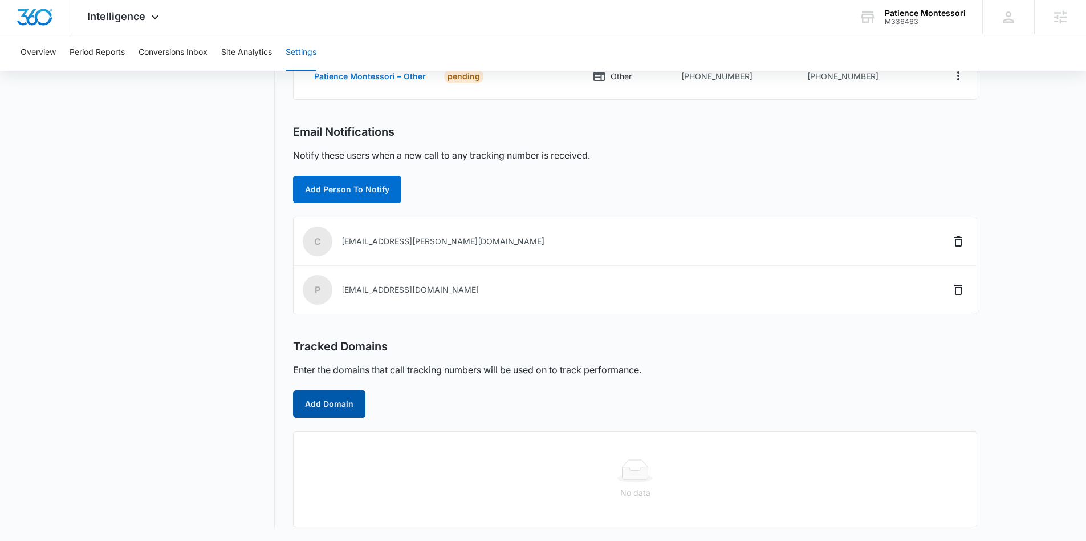
click at [314, 400] on button "Add Domain" at bounding box center [329, 403] width 72 height 27
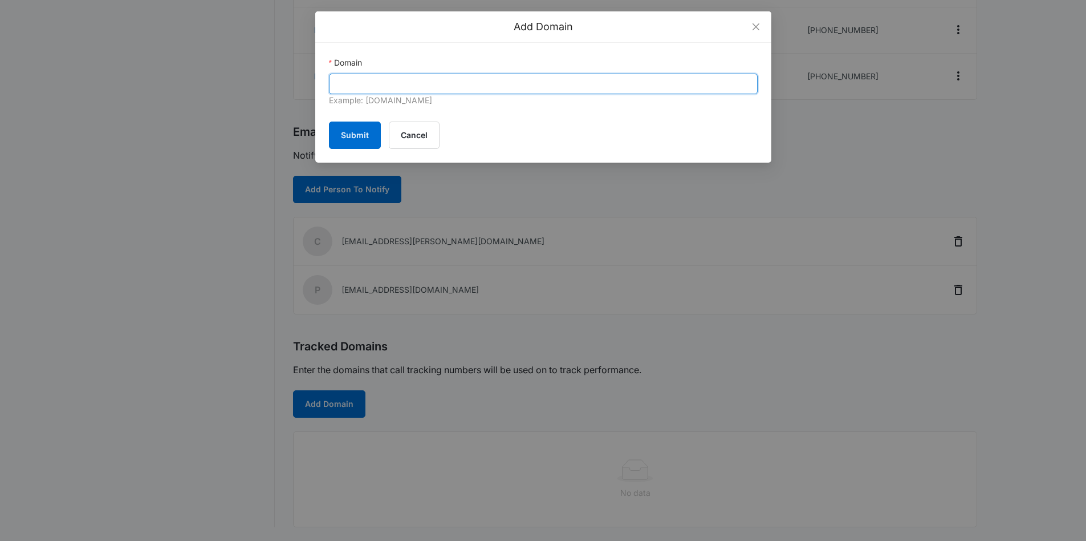
click at [411, 84] on input "Domain" at bounding box center [543, 84] width 429 height 21
paste input "https://www.patiencemontessori.com/"
drag, startPoint x: 370, startPoint y: 82, endPoint x: 330, endPoint y: 80, distance: 40.0
click at [330, 80] on input "https://www.patiencemontessori.com" at bounding box center [543, 84] width 429 height 21
type input "patiencemontessori.com"
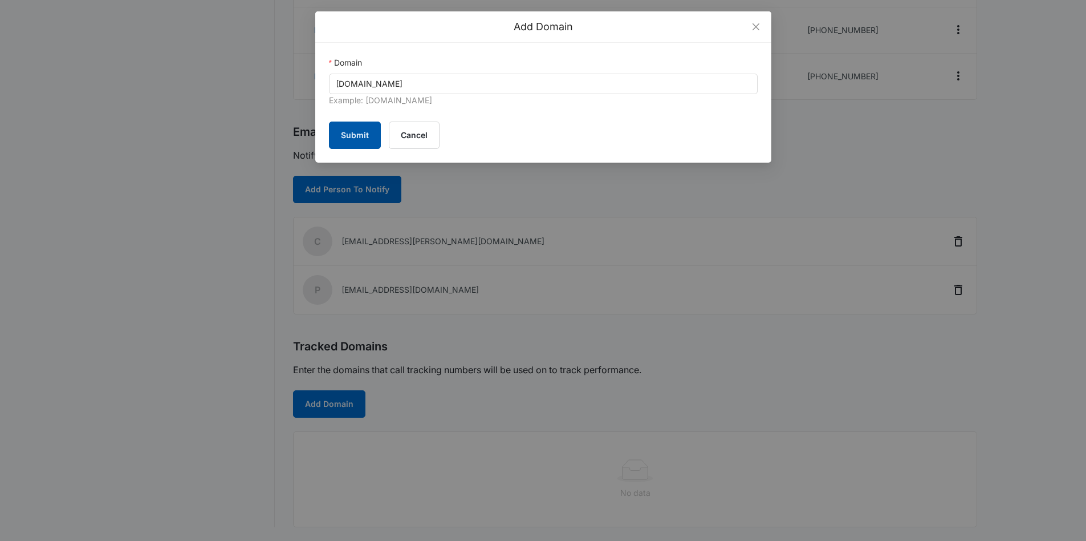
click at [364, 139] on button "Submit" at bounding box center [355, 134] width 52 height 27
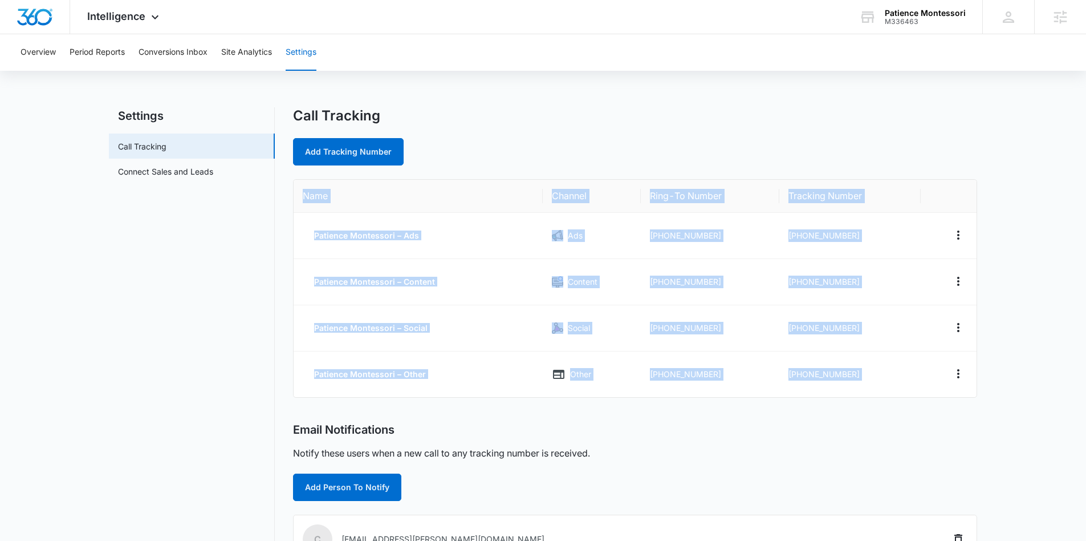
drag, startPoint x: 299, startPoint y: 191, endPoint x: 869, endPoint y: 414, distance: 611.2
click at [869, 414] on div "Call Tracking Add Tracking Number Name Channel Ring-To Number Tracking Number P…" at bounding box center [635, 436] width 684 height 659
copy table "Name Channel Ring-To Number Tracking Number Patience Montessori – Ads Ads +1303…"
click at [728, 241] on td "+13034495214" at bounding box center [710, 236] width 139 height 46
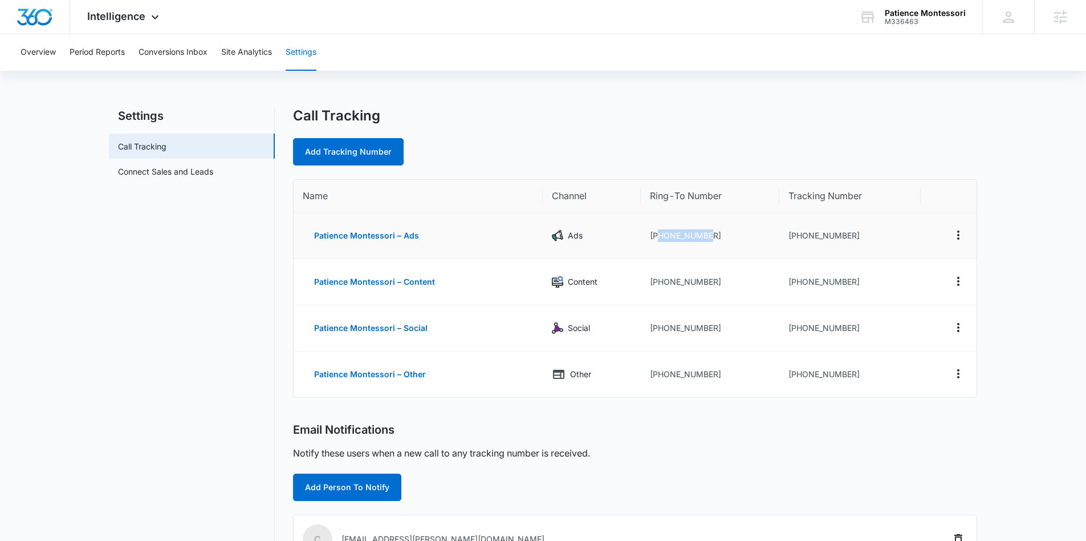
drag, startPoint x: 685, startPoint y: 236, endPoint x: 658, endPoint y: 237, distance: 27.4
click at [658, 237] on td "+13034495214" at bounding box center [710, 236] width 139 height 46
copy td "3034495214"
drag, startPoint x: 841, startPoint y: 236, endPoint x: 794, endPoint y: 236, distance: 46.8
click at [794, 236] on td "+17203362434" at bounding box center [850, 236] width 141 height 46
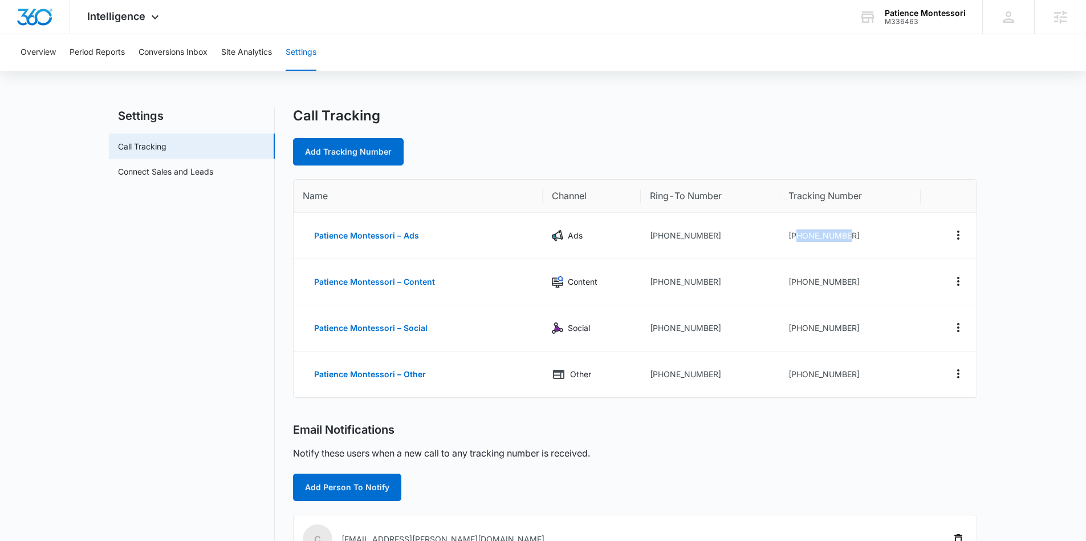
copy td "7203362434"
drag, startPoint x: 861, startPoint y: 285, endPoint x: 796, endPoint y: 283, distance: 65.0
click at [796, 283] on td "+17203407184" at bounding box center [850, 282] width 141 height 46
copy td "7203407184"
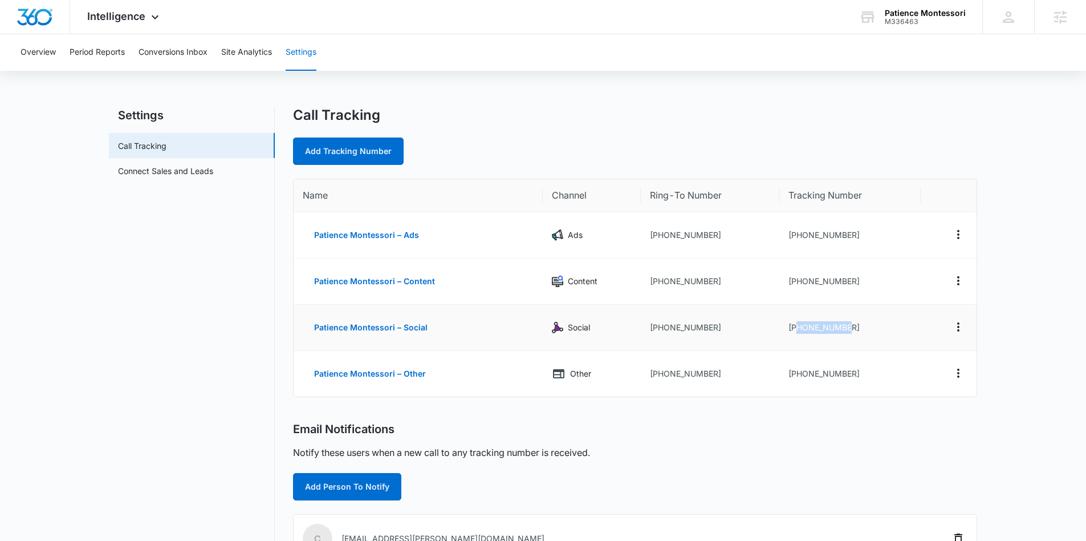
drag, startPoint x: 850, startPoint y: 332, endPoint x: 788, endPoint y: 338, distance: 62.5
click at [797, 329] on td "+17204428758" at bounding box center [850, 328] width 141 height 46
copy td "7204428758"
drag, startPoint x: 857, startPoint y: 375, endPoint x: 796, endPoint y: 376, distance: 61.0
click at [796, 376] on td "+17204633337" at bounding box center [850, 374] width 141 height 46
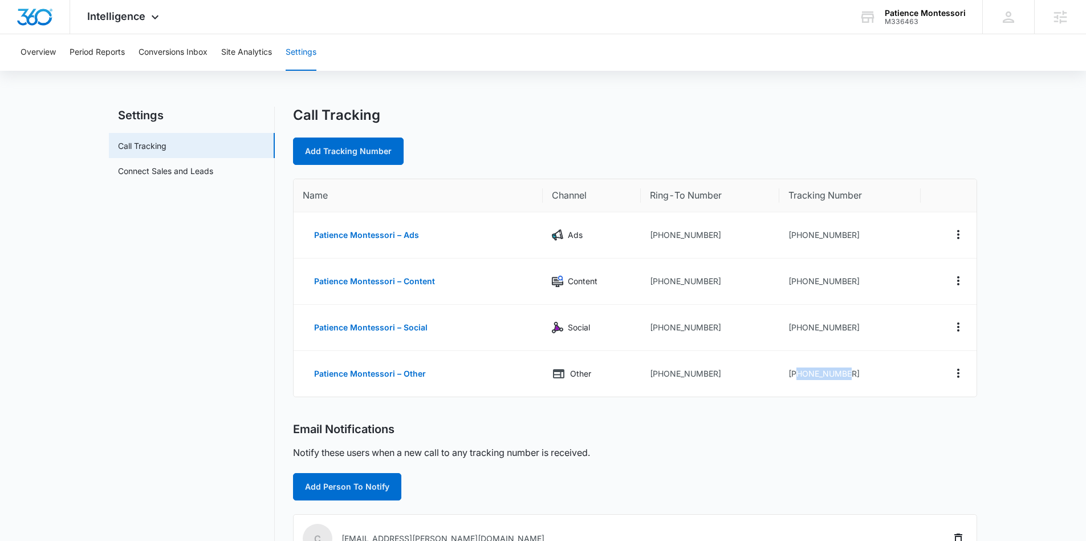
copy td "7204633337"
click at [920, 20] on div "M336463" at bounding box center [925, 22] width 81 height 8
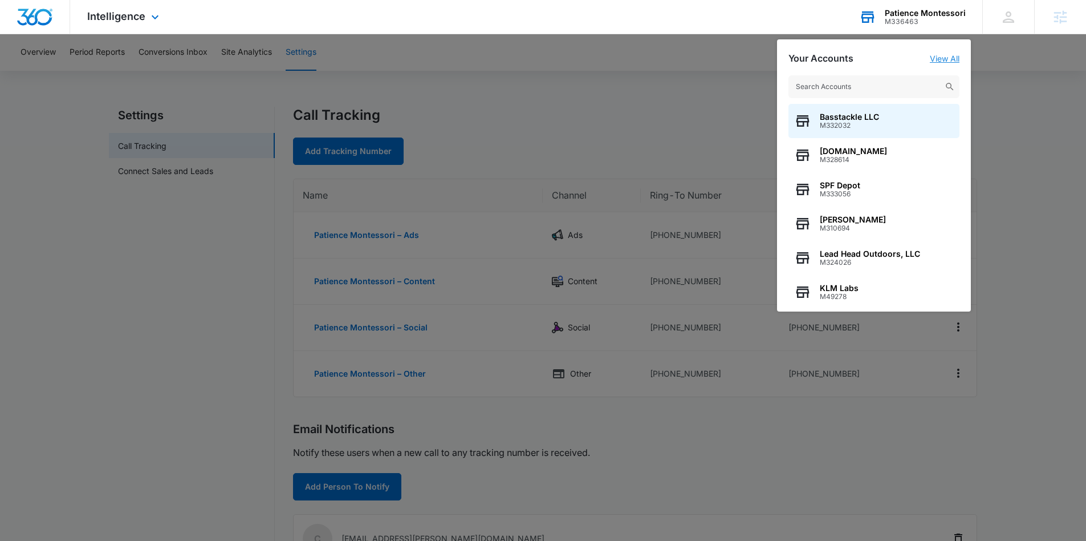
click at [951, 59] on link "View All" at bounding box center [945, 59] width 30 height 10
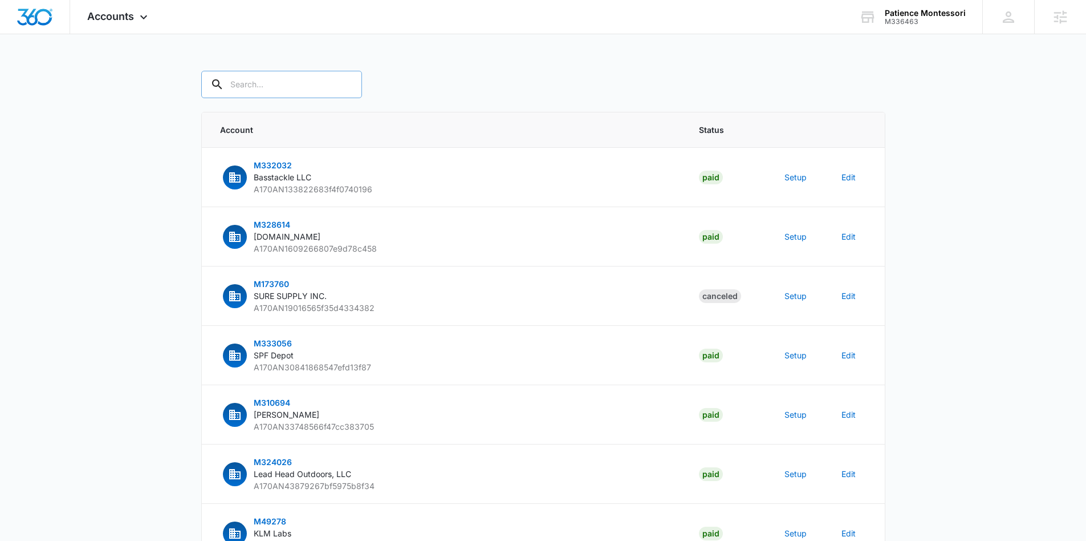
click at [264, 90] on input "text" at bounding box center [281, 84] width 161 height 27
type input "M336463"
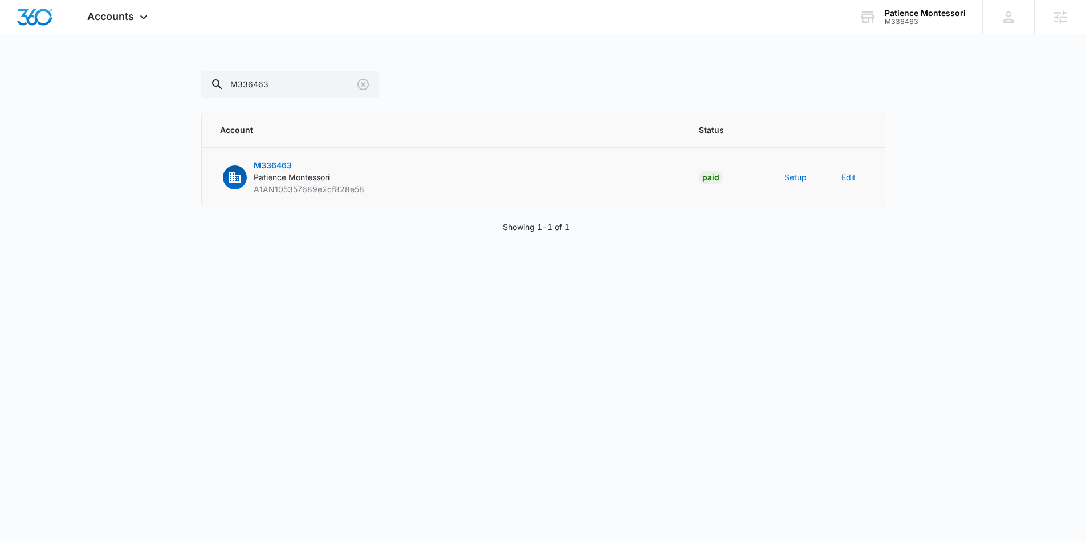
click at [782, 177] on td "Setup" at bounding box center [799, 177] width 57 height 59
click at [789, 174] on button "Setup" at bounding box center [796, 177] width 22 height 12
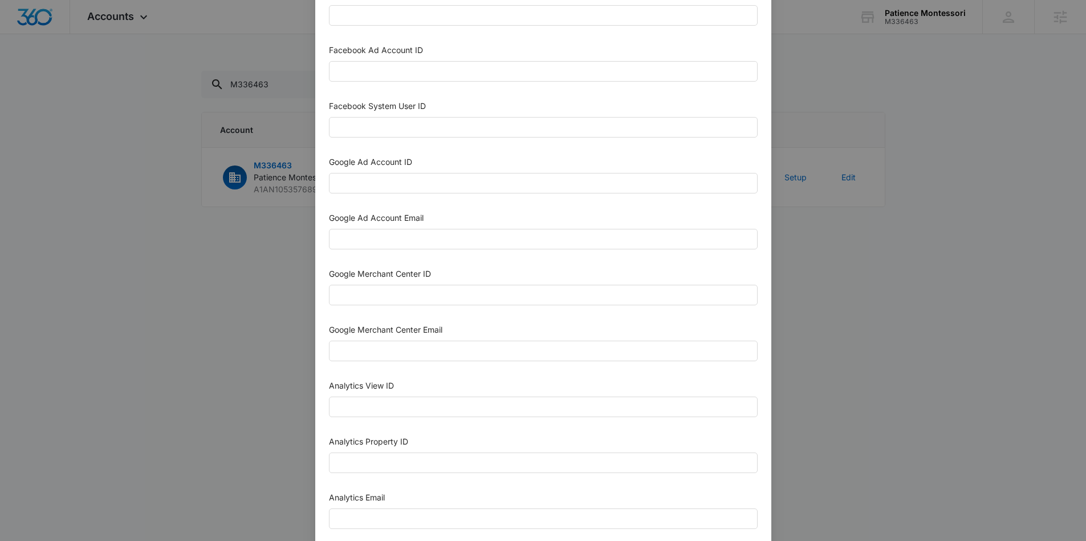
scroll to position [476, 0]
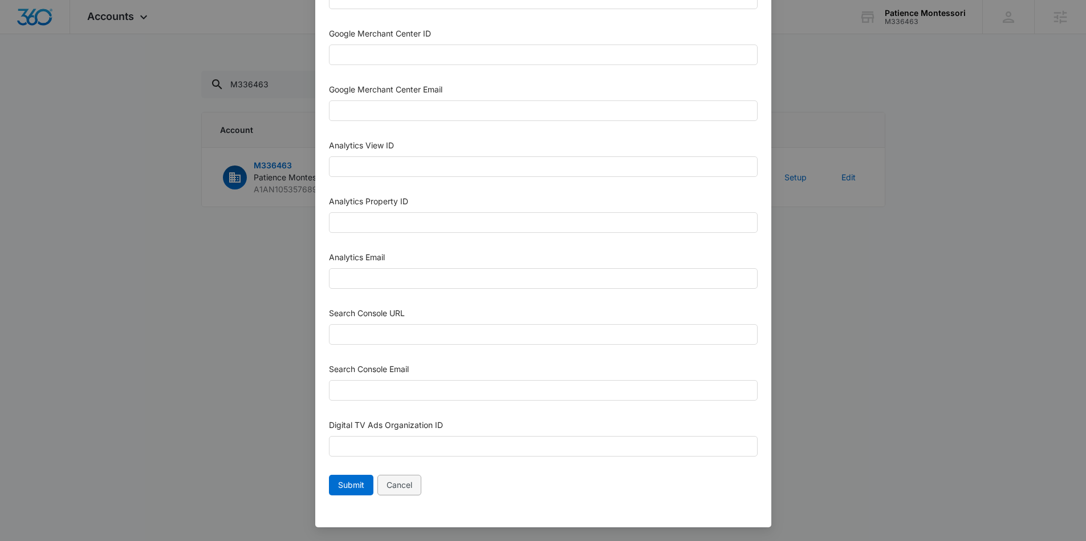
click at [414, 484] on button "Cancel" at bounding box center [400, 484] width 44 height 21
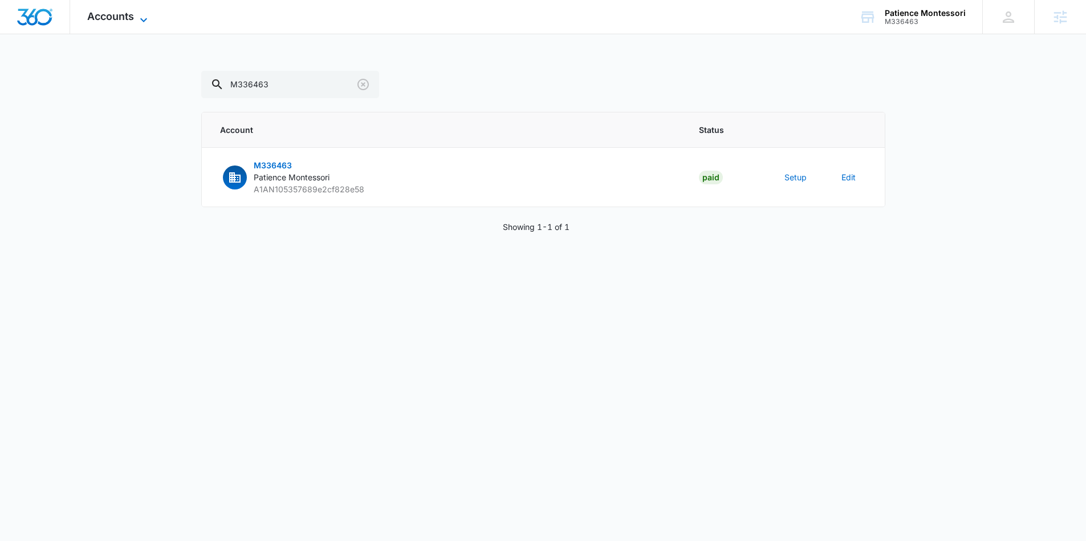
click at [140, 22] on icon at bounding box center [144, 20] width 14 height 14
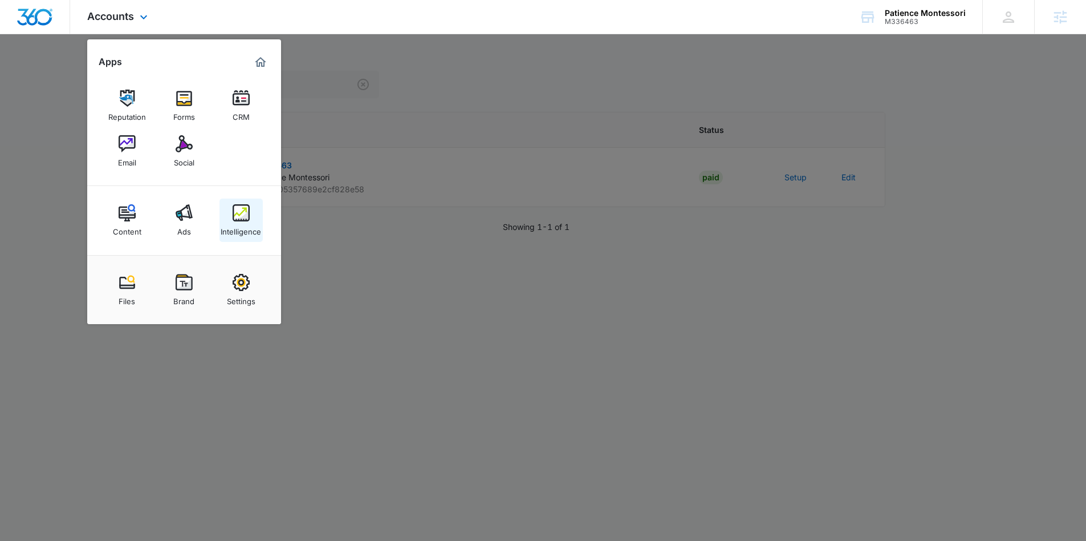
click at [249, 226] on div "Intelligence" at bounding box center [241, 228] width 40 height 15
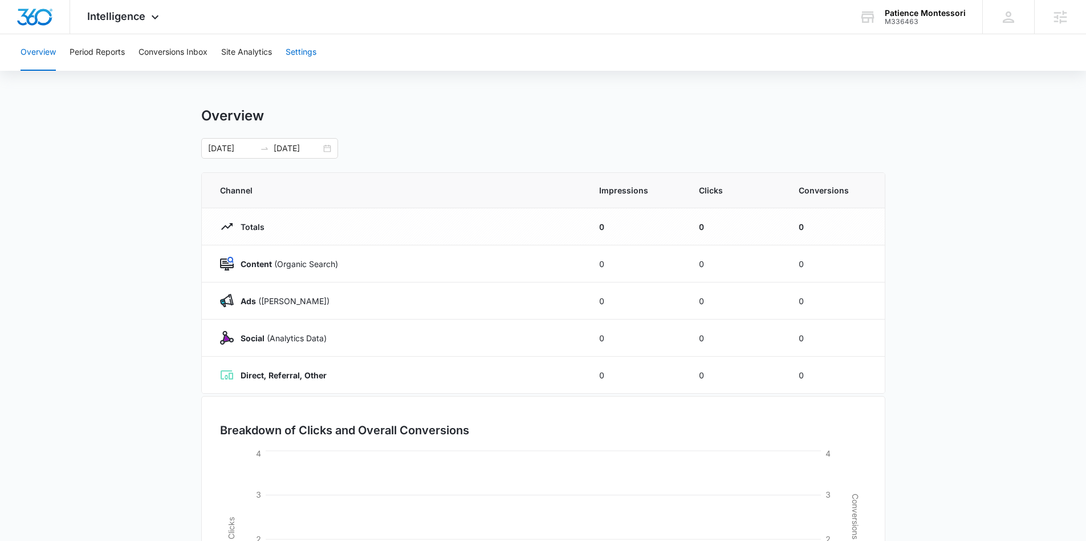
click at [313, 53] on button "Settings" at bounding box center [301, 52] width 31 height 36
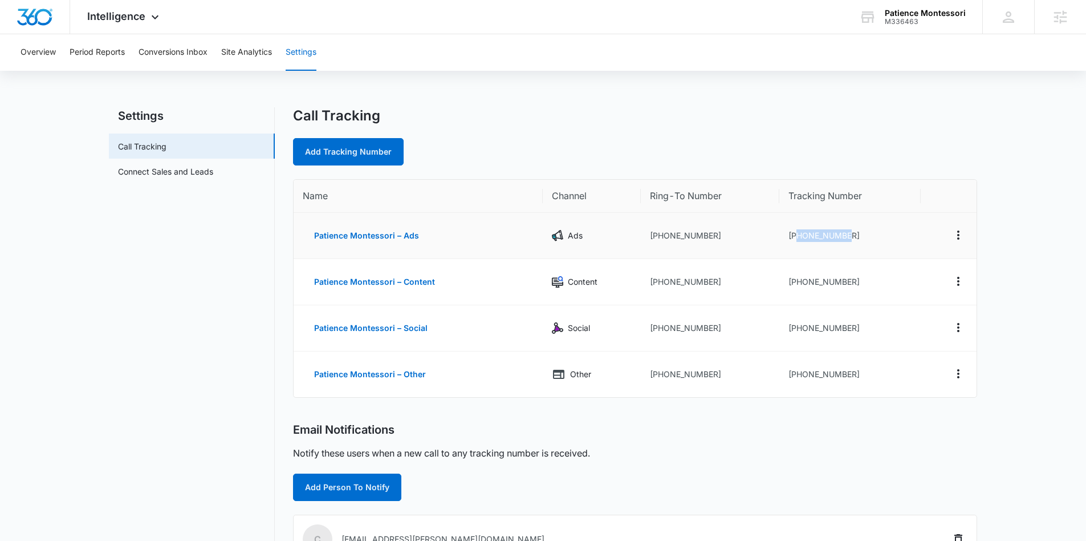
drag, startPoint x: 862, startPoint y: 234, endPoint x: 796, endPoint y: 234, distance: 65.6
click at [796, 234] on td "+17203362434" at bounding box center [850, 236] width 141 height 46
copy td "7203362434"
